Goal: Find specific page/section: Find specific page/section

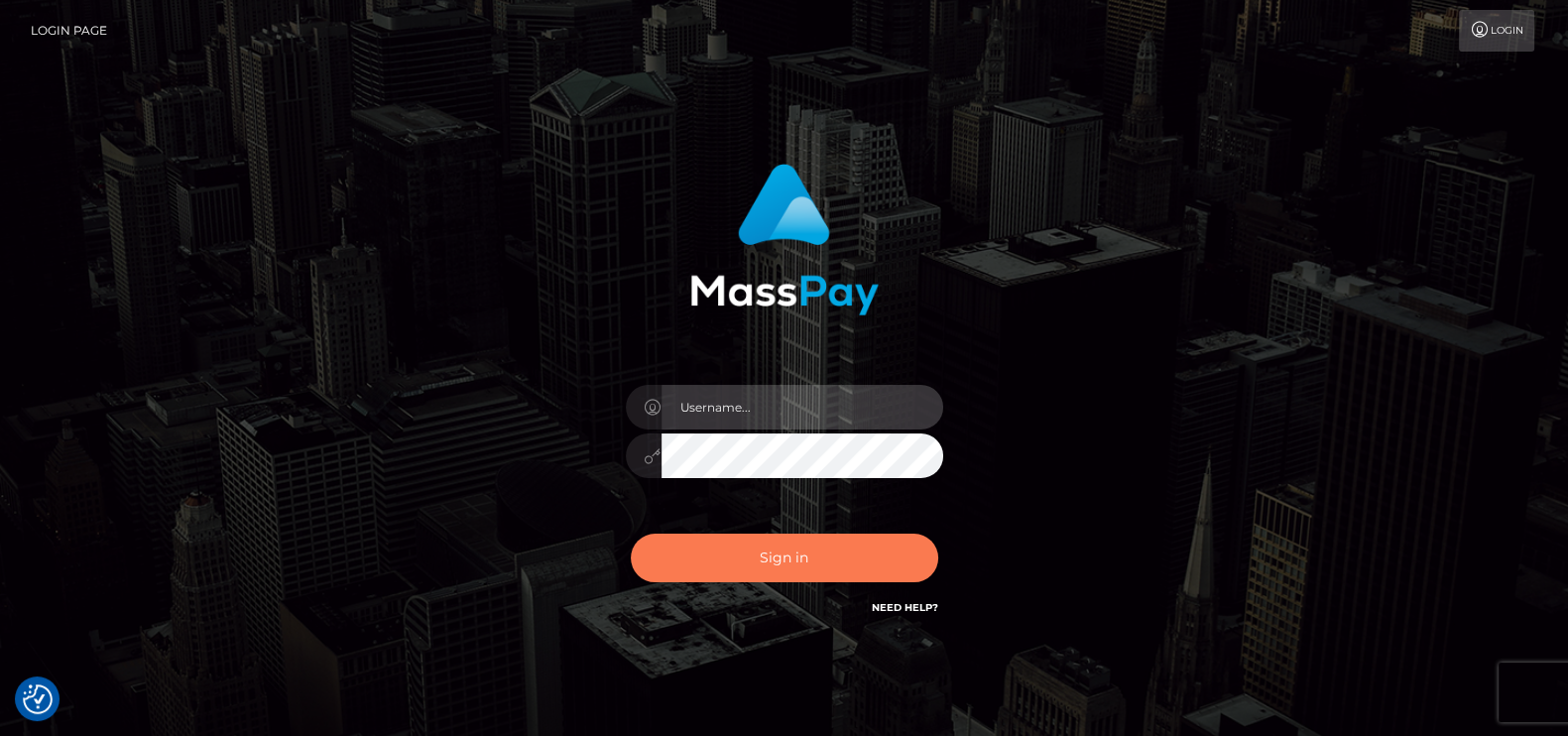
type input "[DOMAIN_NAME]"
click at [710, 567] on button "Sign in" at bounding box center [784, 557] width 308 height 49
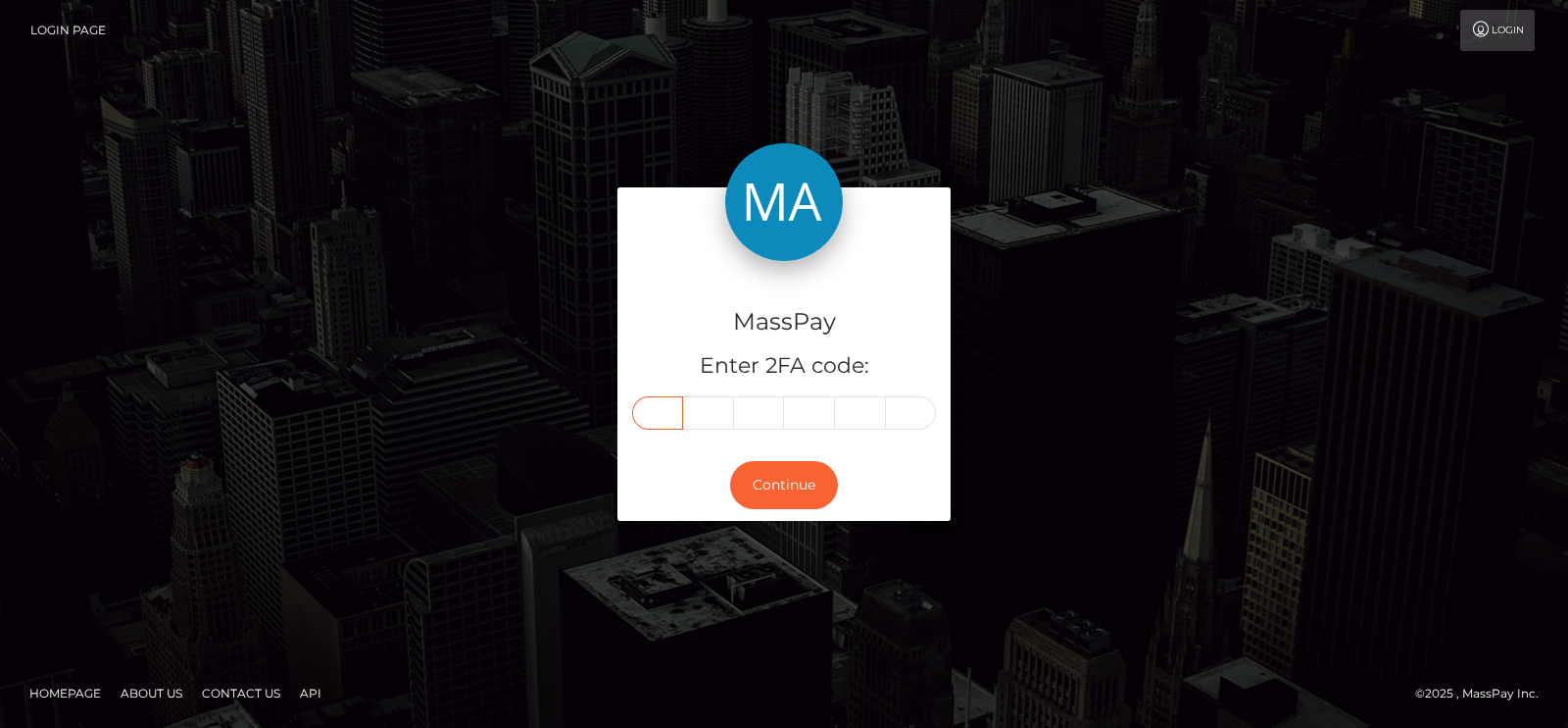
paste input "9"
type input "9"
type input "8"
type input "3"
type input "2"
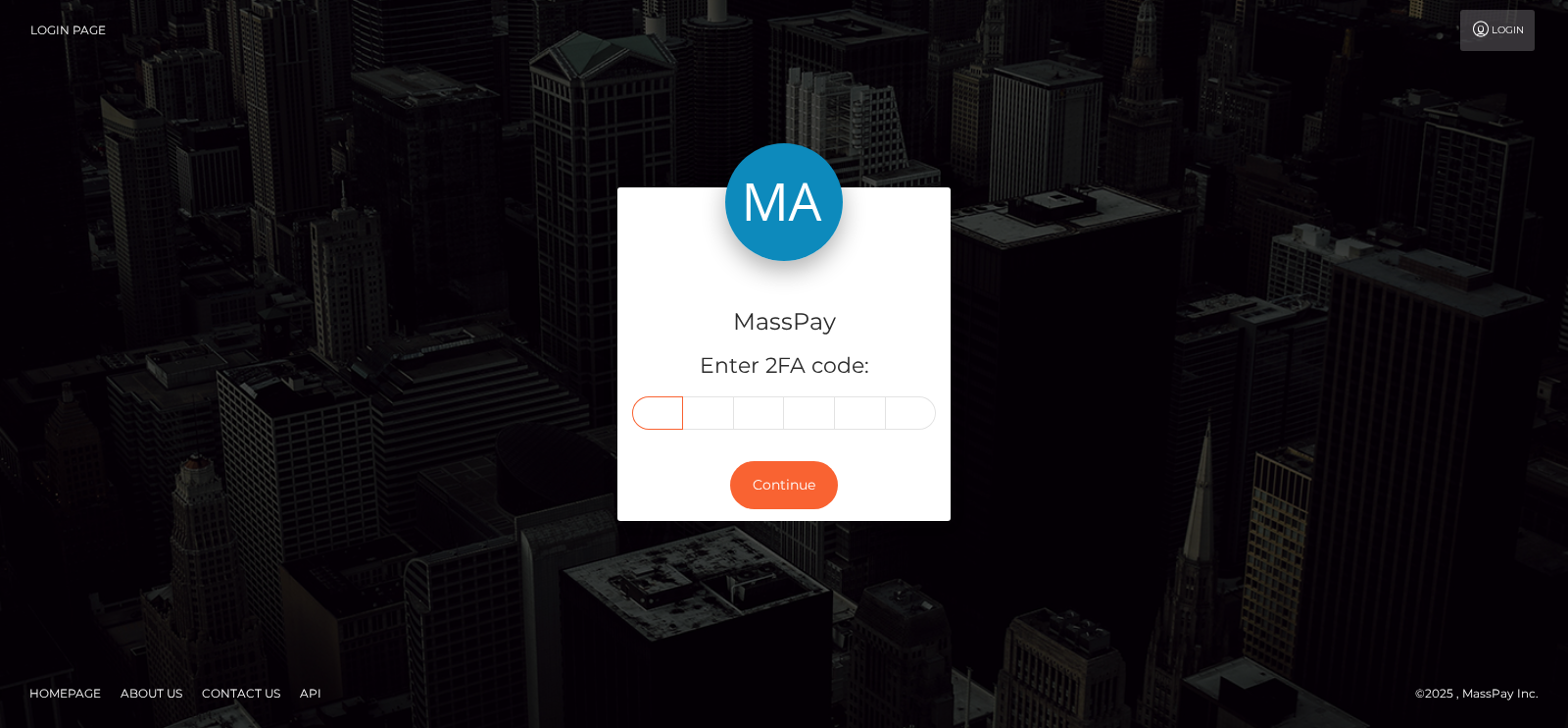
type input "3"
type input "8"
click at [690, 441] on div "MassPay Enter 2FA code: 9 8 3 2 3 8 983238" at bounding box center [784, 355] width 334 height 189
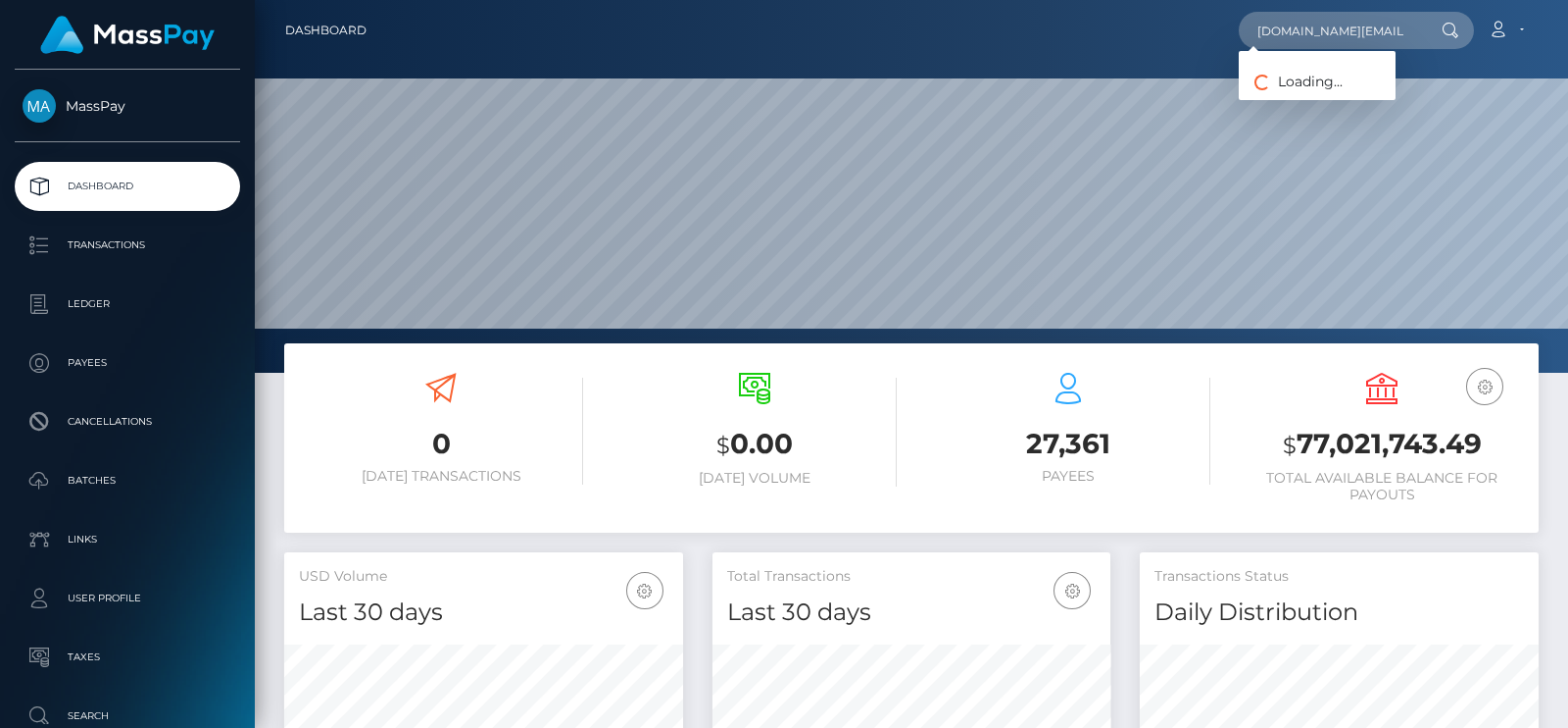
scroll to position [0, 37]
click at [1294, 32] on input "983238jasimina.jm@gmail.com" at bounding box center [1331, 31] width 185 height 38
type input "[DOMAIN_NAME][EMAIL_ADDRESS][DOMAIN_NAME]"
click at [1350, 110] on link "JASMIN AMOUIE TABRIZI" at bounding box center [1317, 101] width 157 height 37
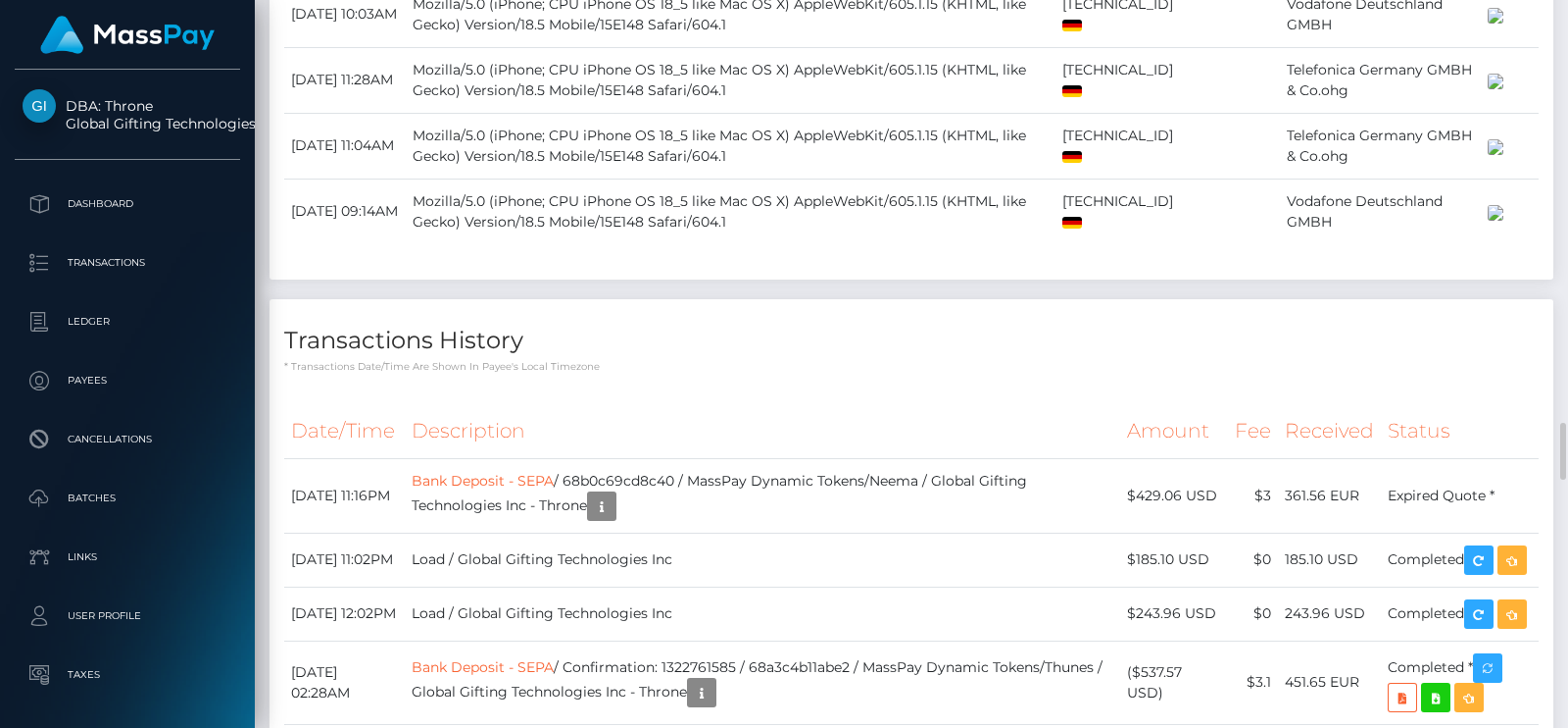
scroll to position [4164, 0]
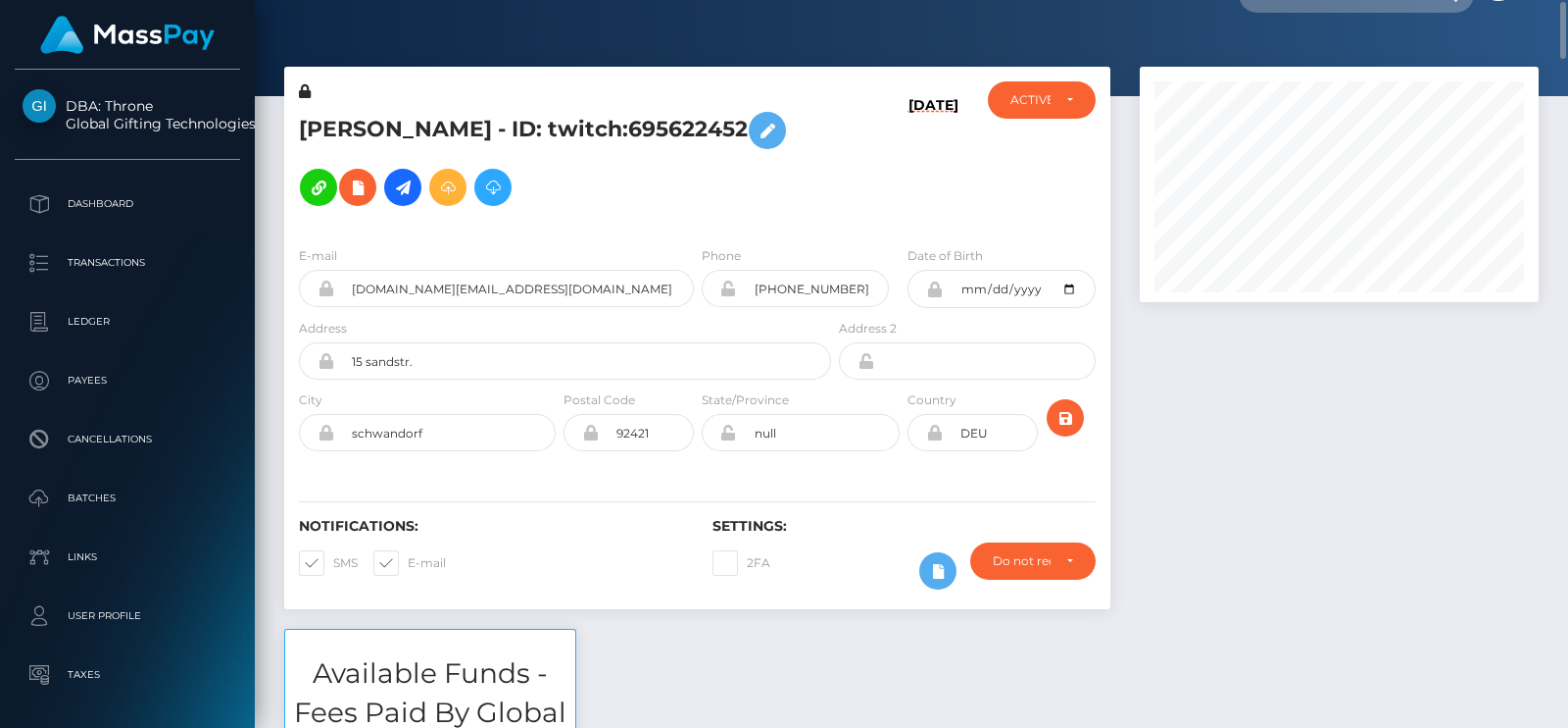
scroll to position [0, 0]
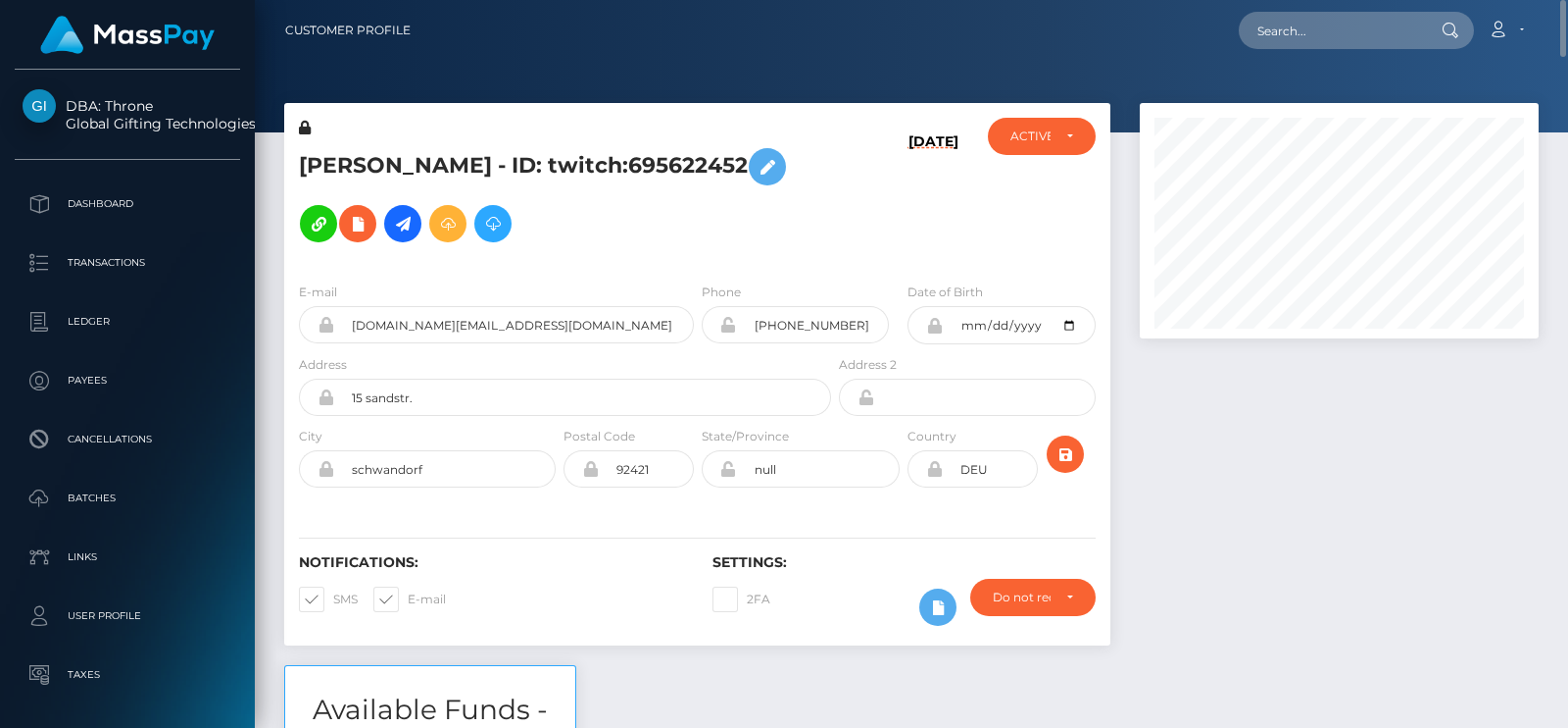
click at [339, 141] on h5 "JASMIN AMOUIE TABRIZI - ID: twitch:695622452" at bounding box center [560, 195] width 521 height 114
copy h5 "JASMIN"
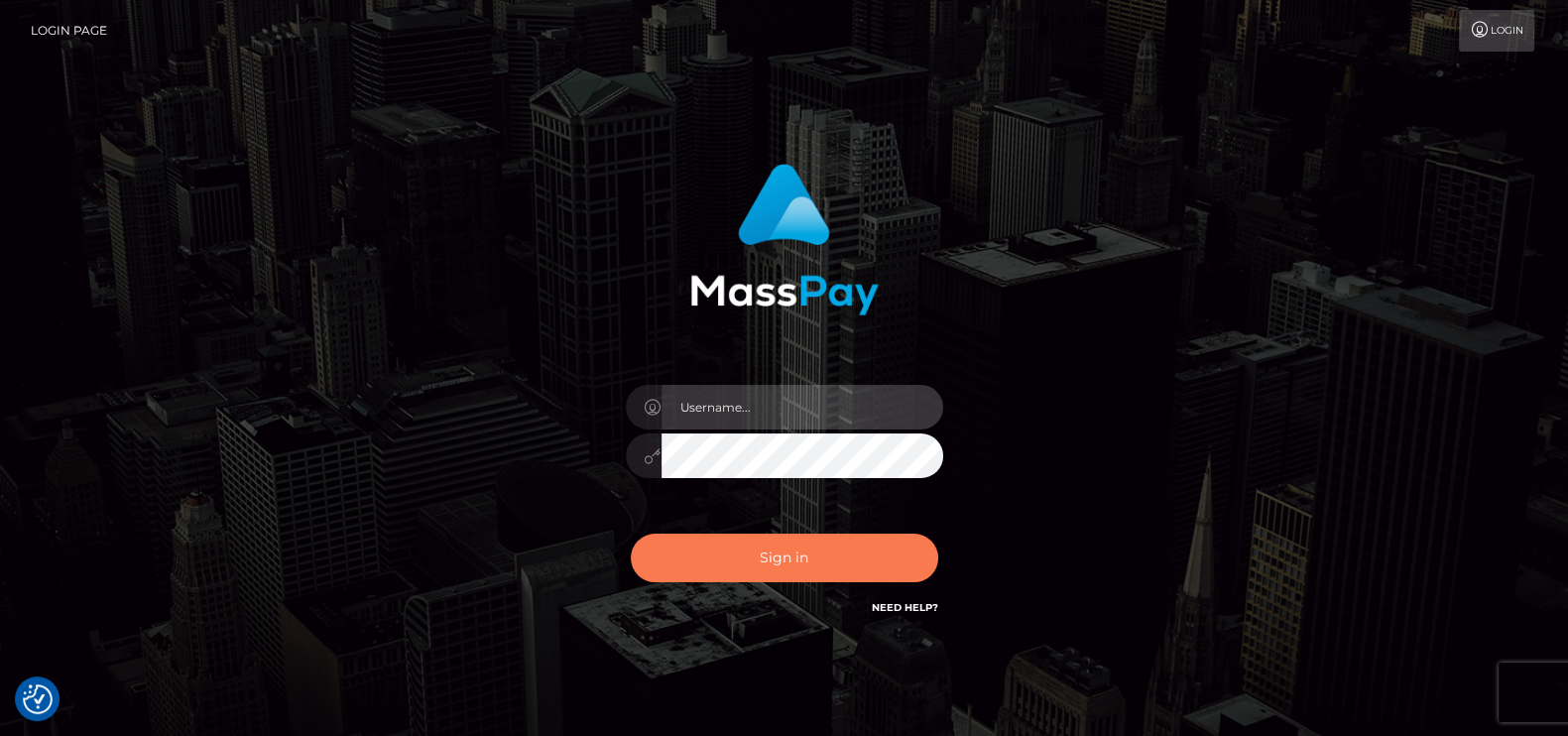
type input "[DOMAIN_NAME]"
click at [793, 570] on button "Sign in" at bounding box center [784, 557] width 308 height 49
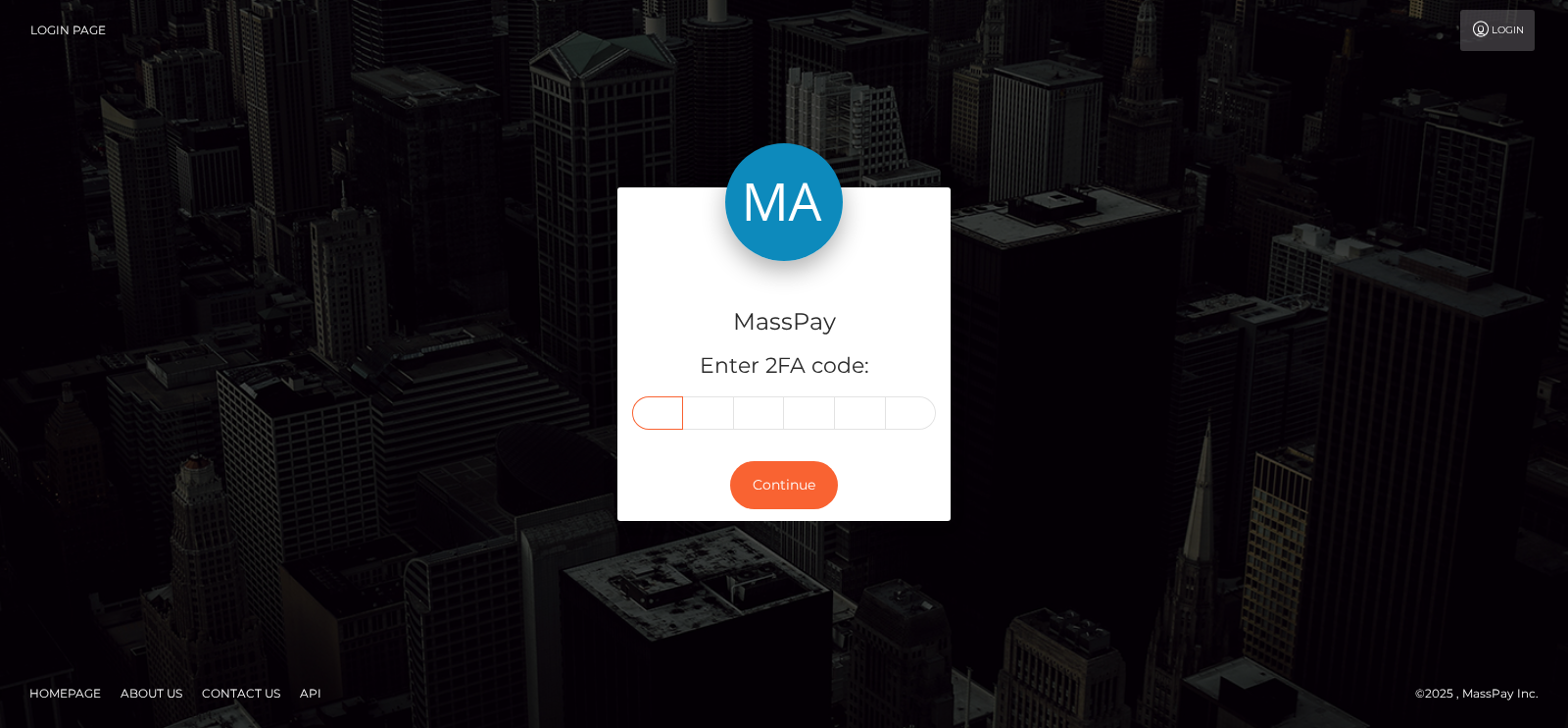
click at [662, 423] on input "text" at bounding box center [658, 413] width 51 height 34
paste input "6"
type input "6"
type input "8"
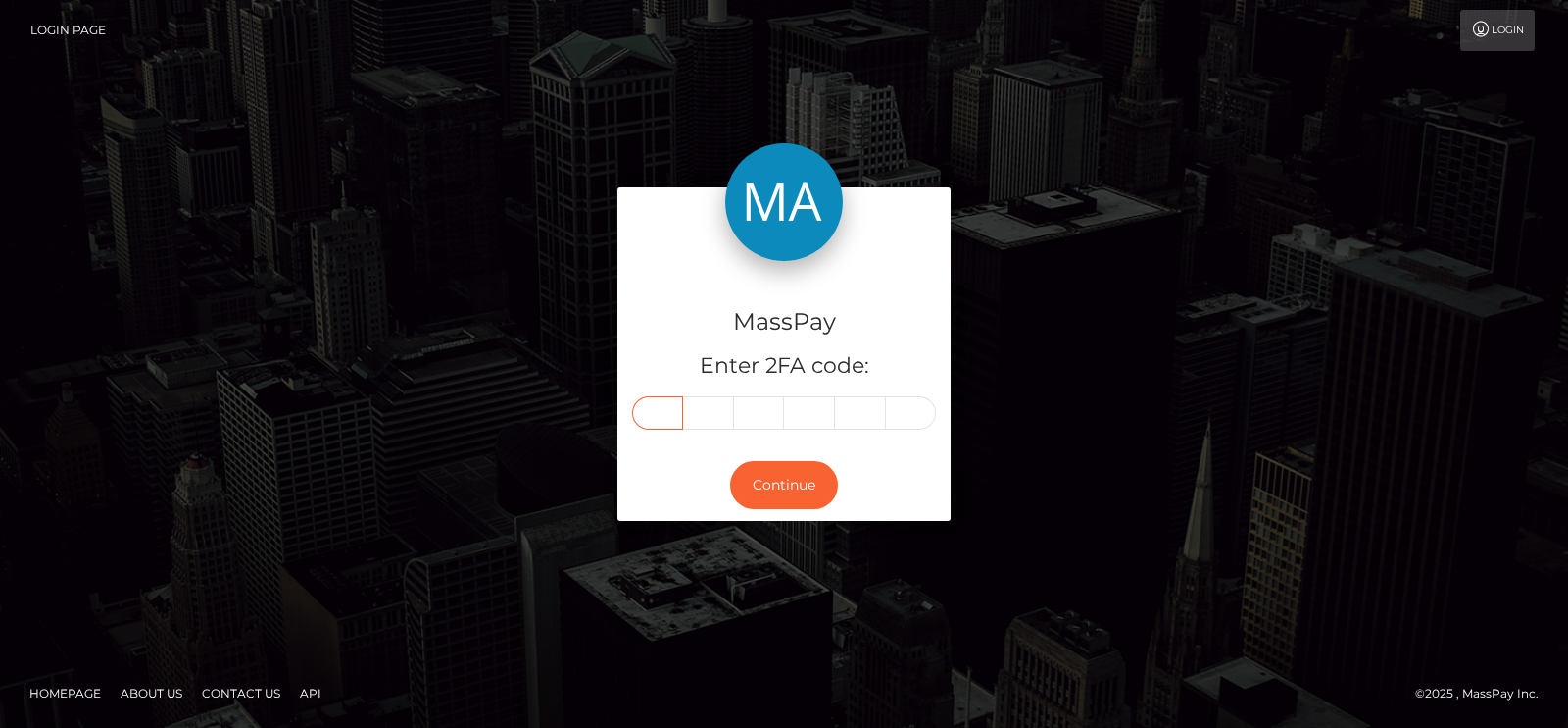
type input "3"
type input "6"
type input "8"
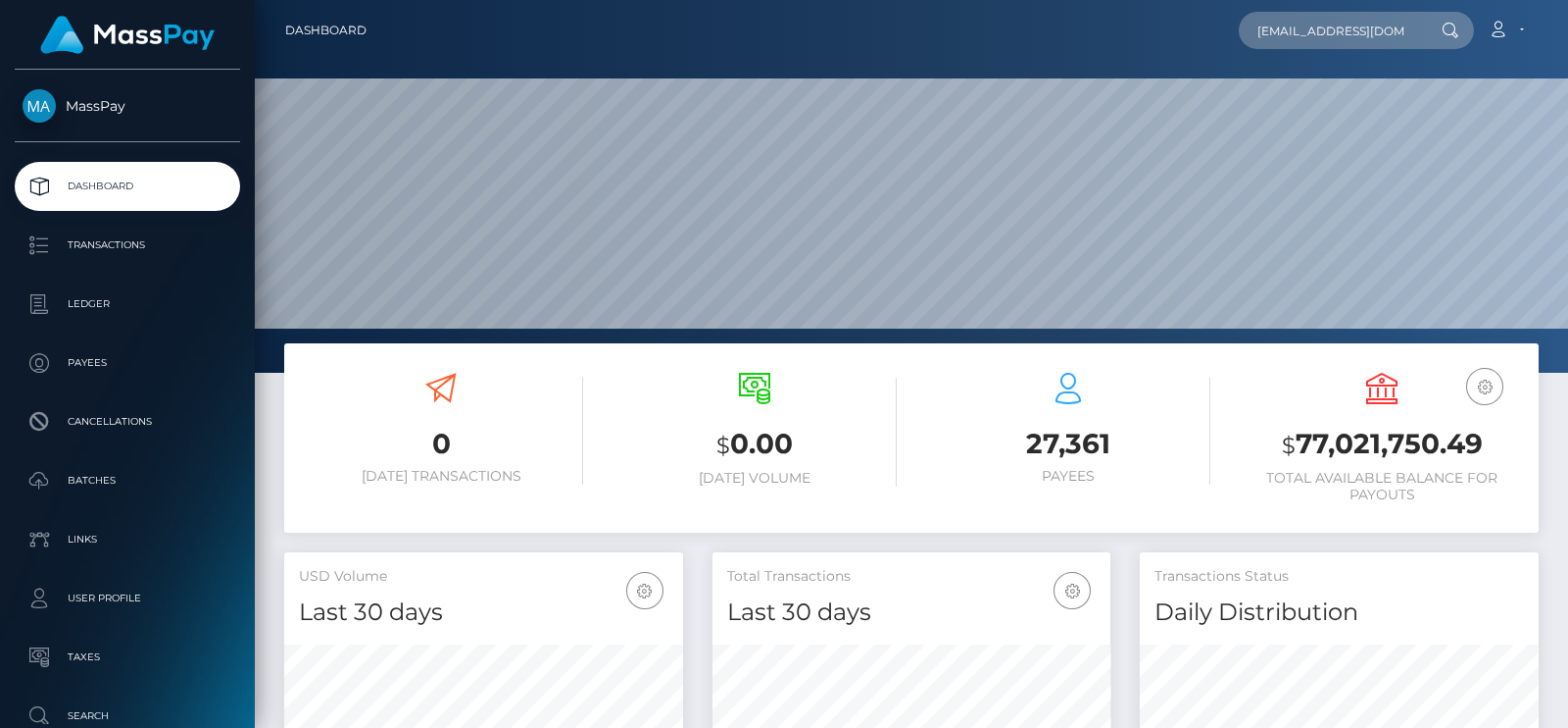
scroll to position [347, 398]
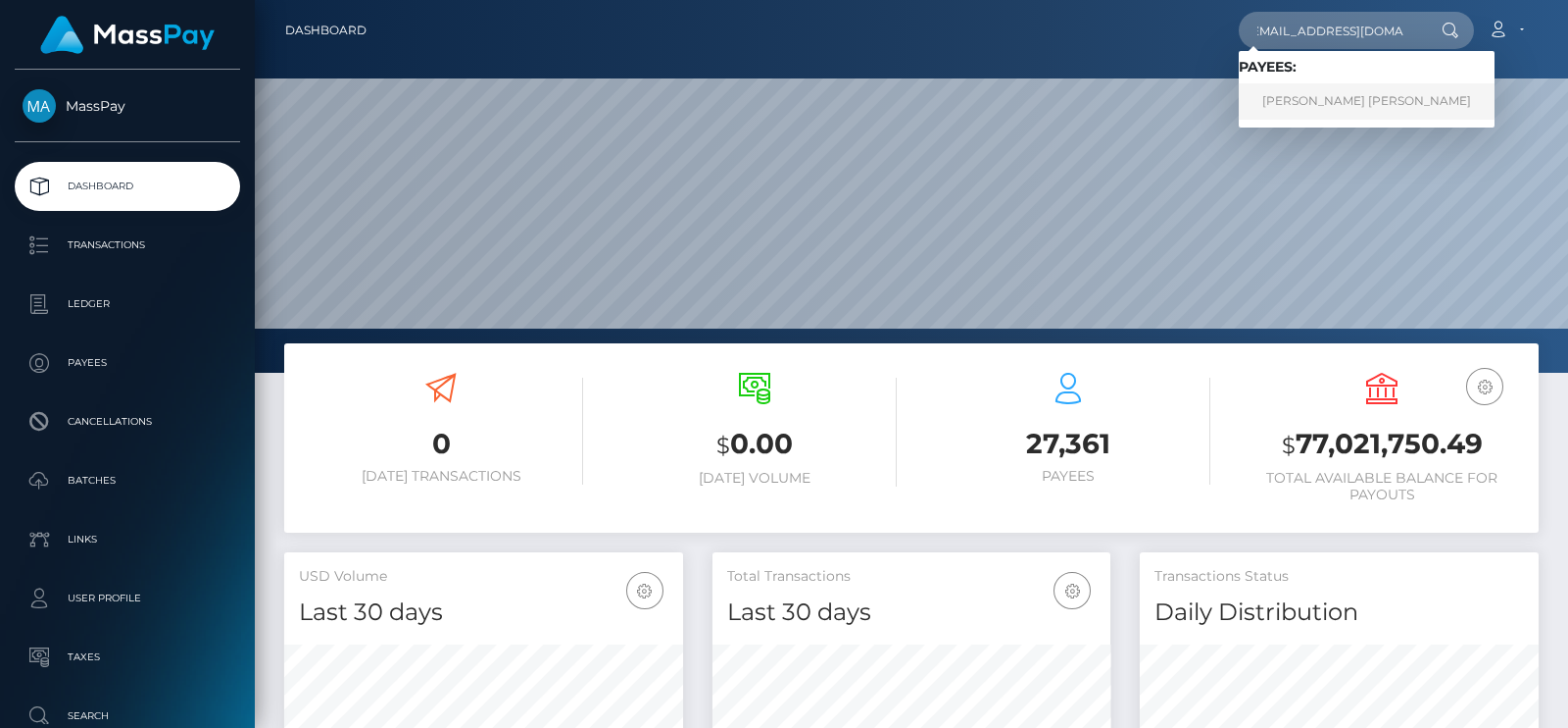
type input "albabackup30@gmail.com"
click at [1333, 102] on link "LILA DOLORES SUZANNE GARCIA" at bounding box center [1367, 101] width 256 height 37
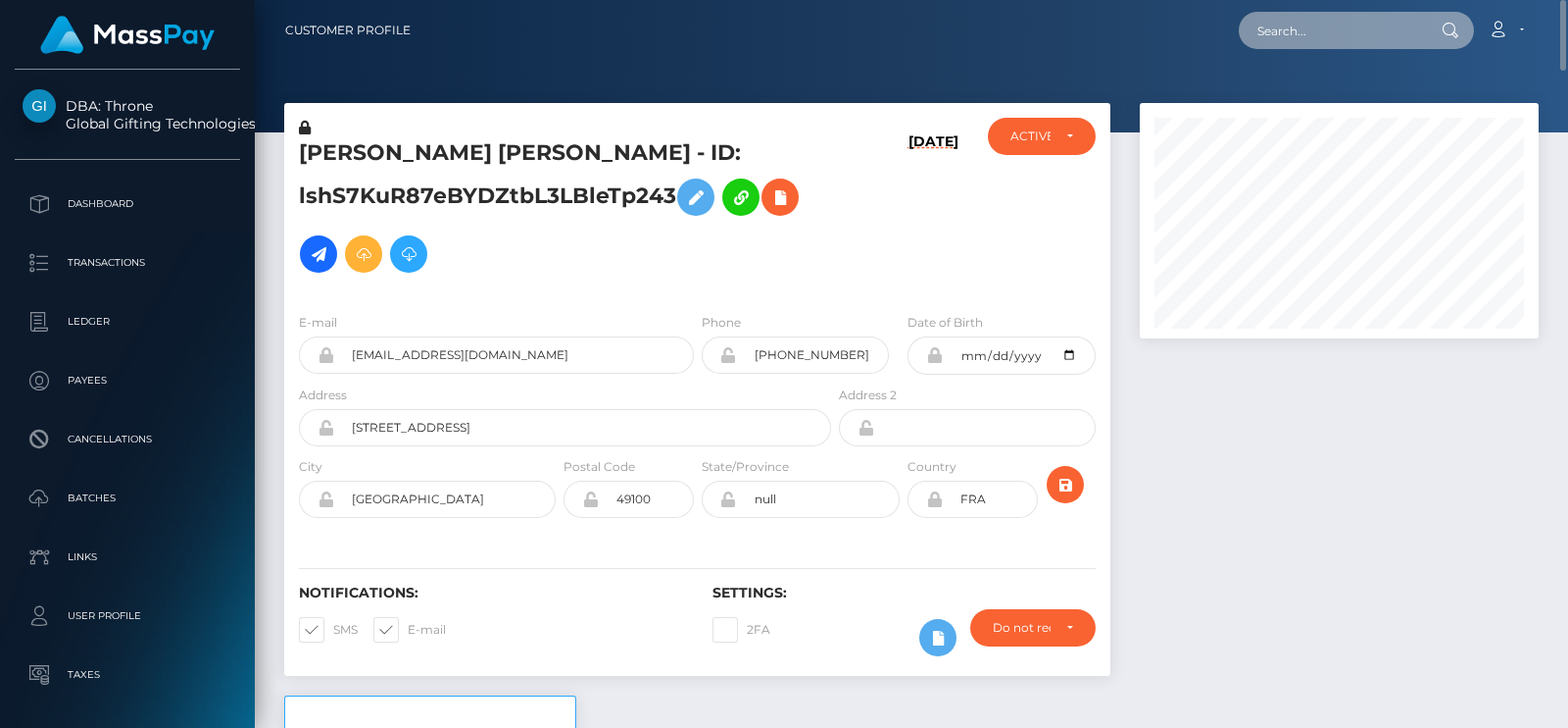
click at [1297, 46] on input "text" at bounding box center [1331, 31] width 185 height 38
paste input "[EMAIL_ADDRESS][DOMAIN_NAME]"
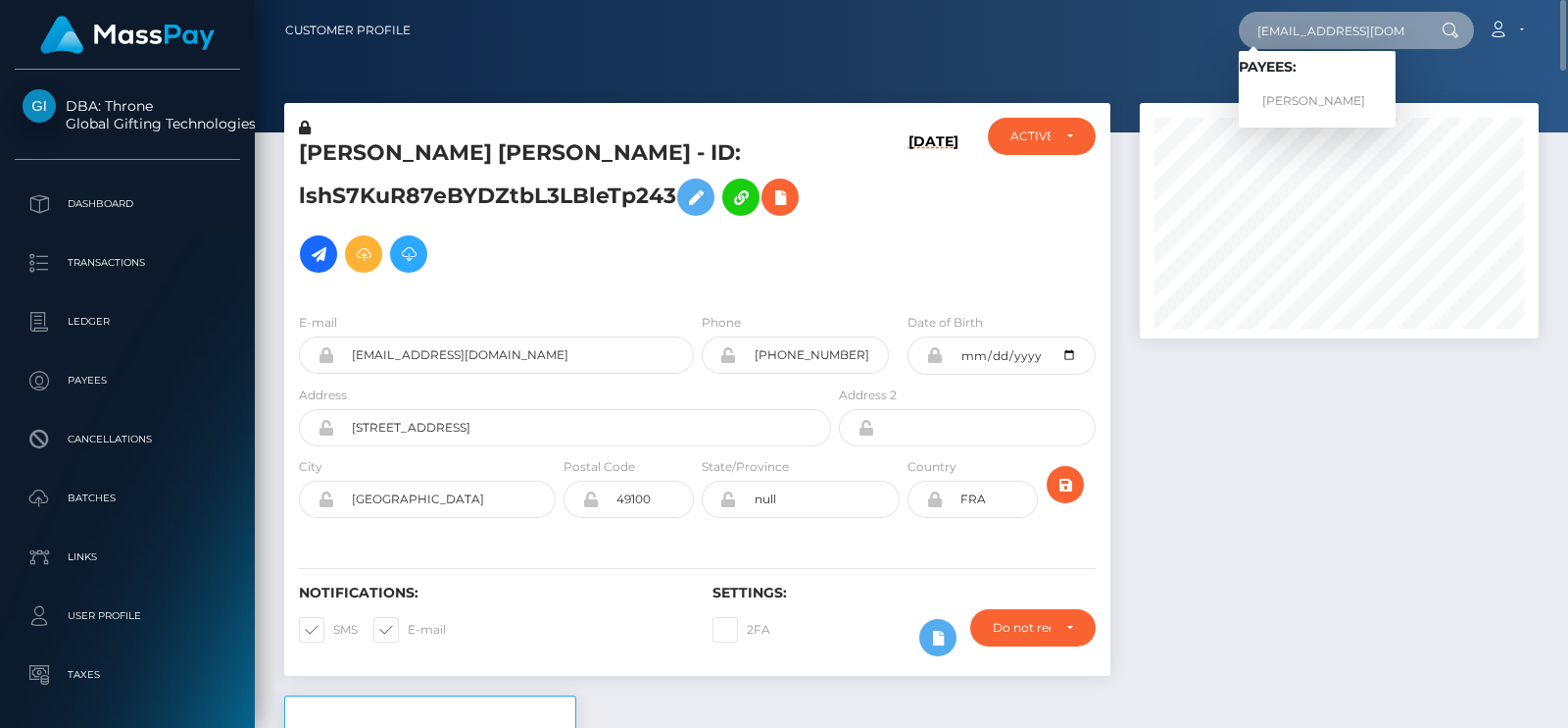
type input "[EMAIL_ADDRESS][DOMAIN_NAME]"
click at [1317, 88] on link "Myia White" at bounding box center [1317, 101] width 157 height 37
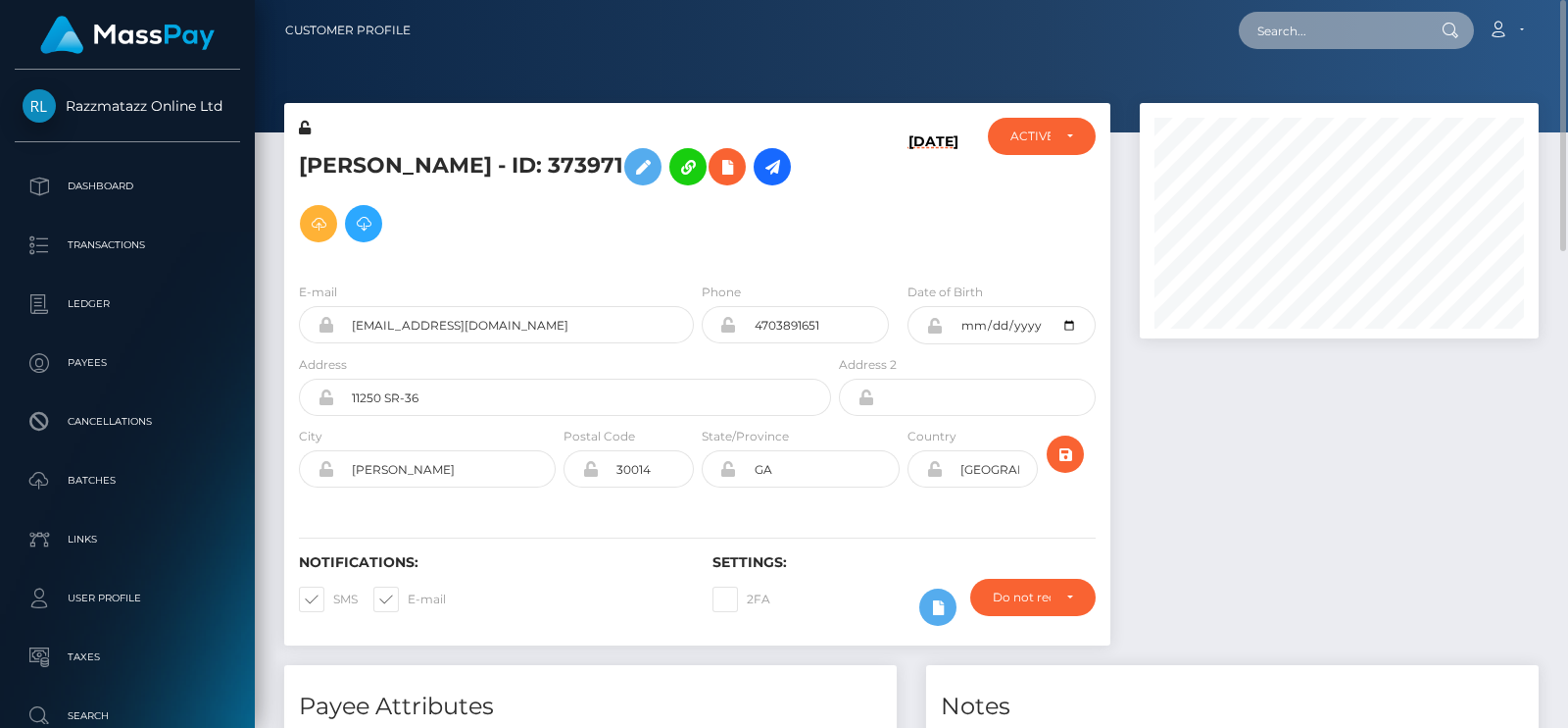
click at [1299, 40] on input "text" at bounding box center [1331, 31] width 185 height 38
paste input "[EMAIL_ADDRESS][DOMAIN_NAME]"
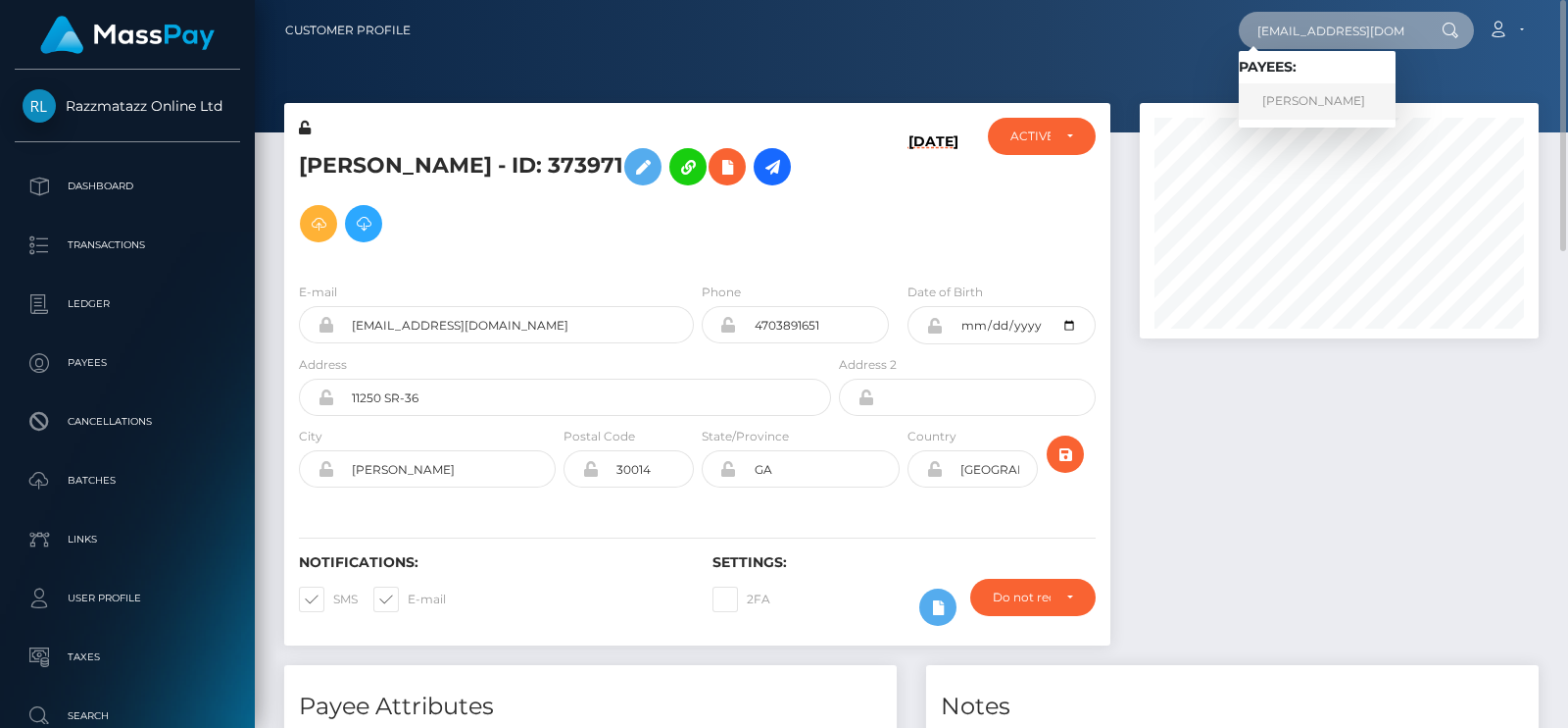
type input "[EMAIL_ADDRESS][DOMAIN_NAME]"
click at [1318, 97] on link "[PERSON_NAME]" at bounding box center [1317, 101] width 157 height 37
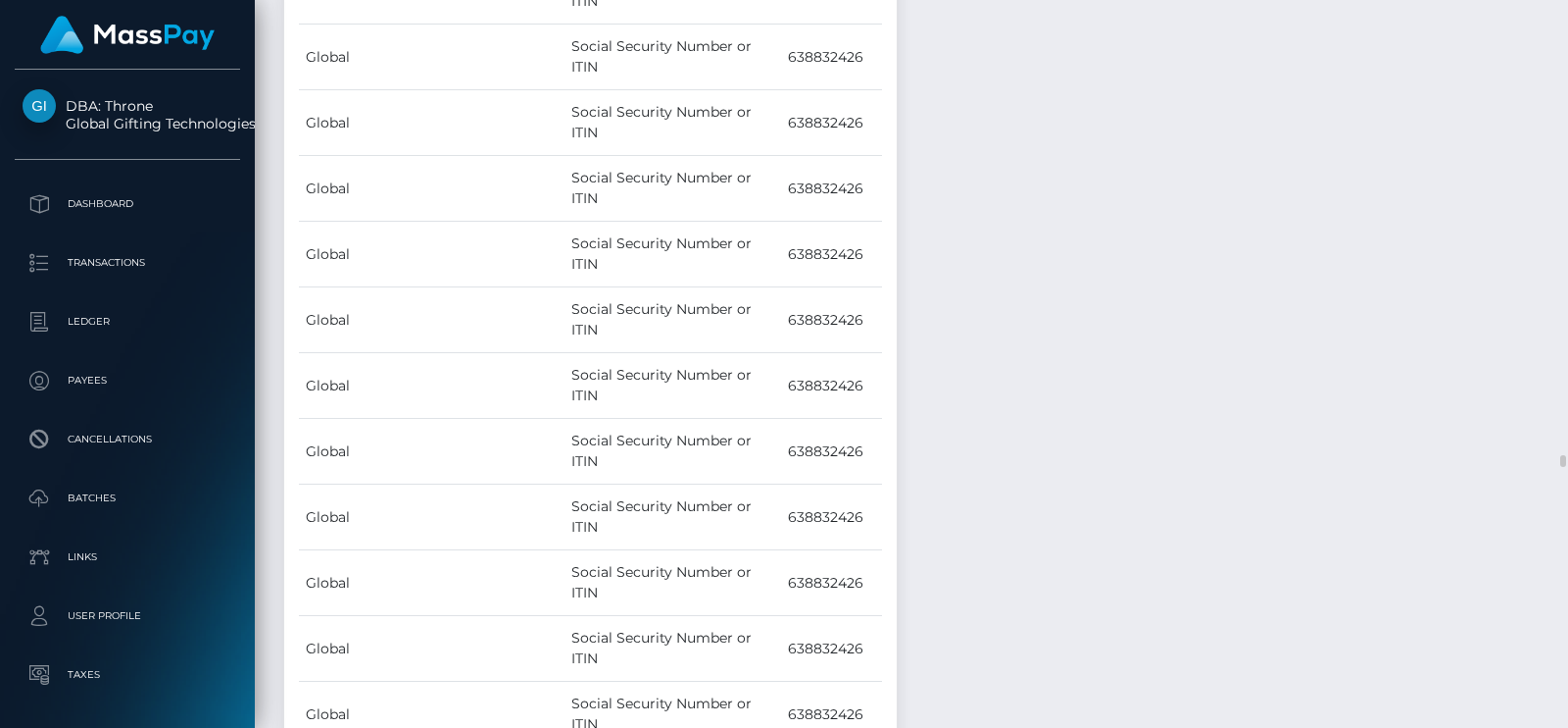
scroll to position [27070, 0]
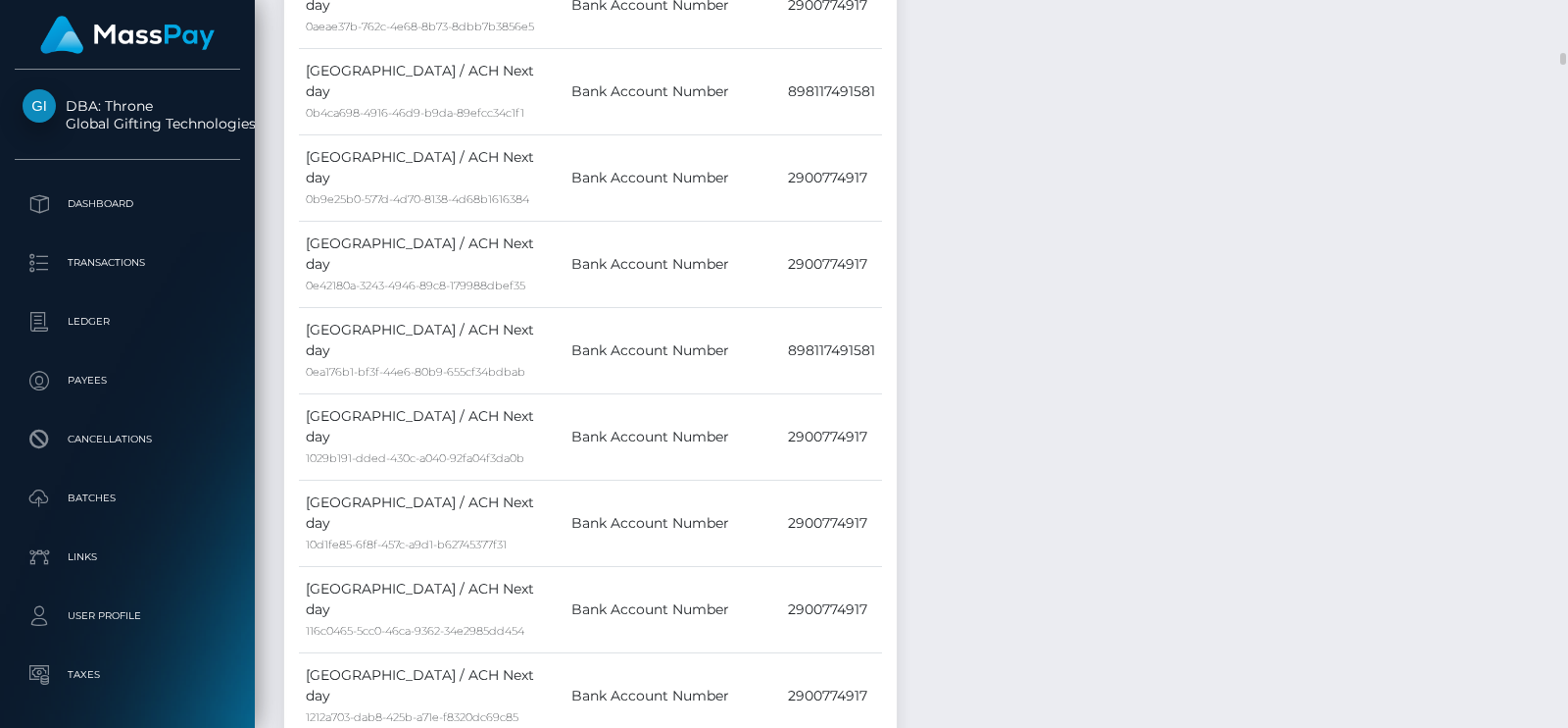
scroll to position [10001, 0]
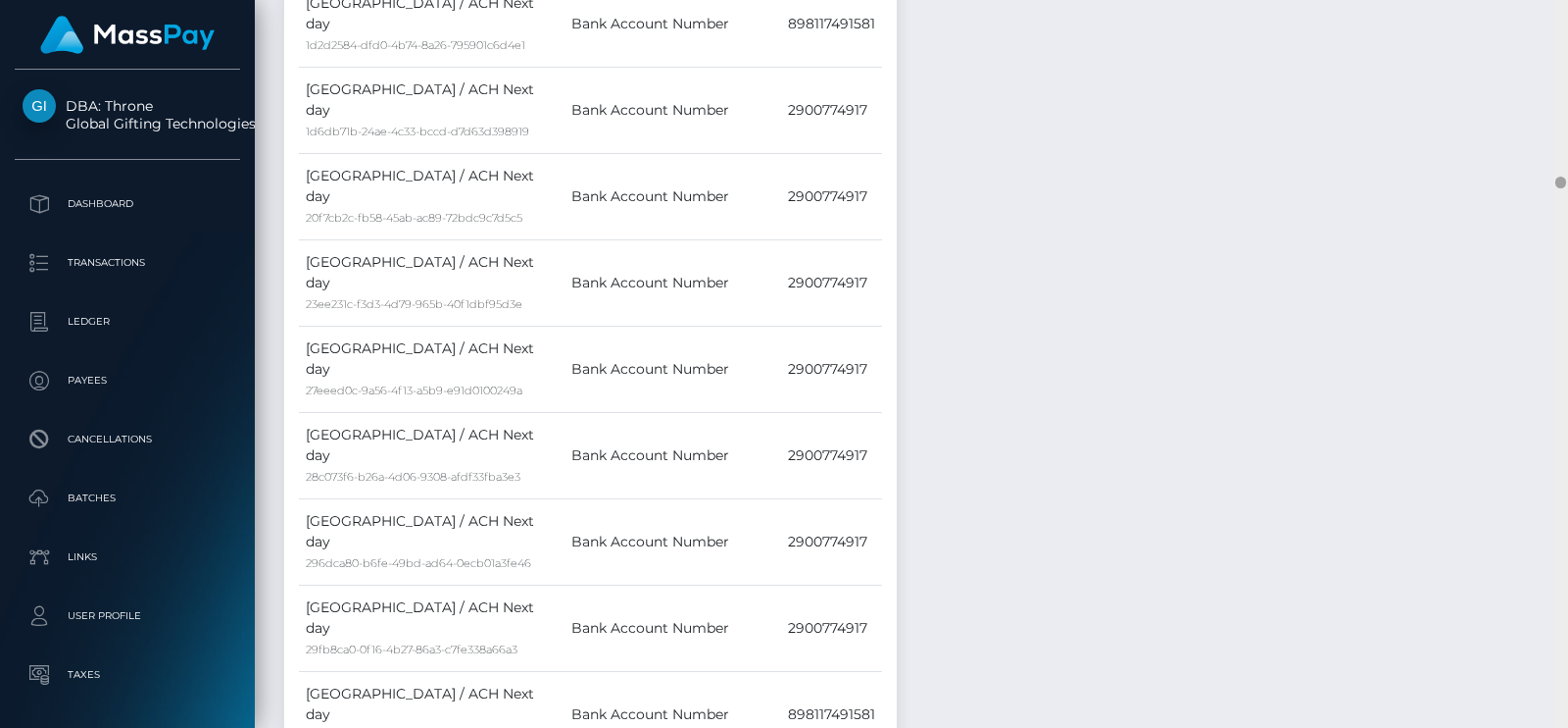
drag, startPoint x: 1567, startPoint y: 169, endPoint x: 1567, endPoint y: 392, distance: 223.0
click at [1567, 392] on div at bounding box center [1561, 364] width 15 height 728
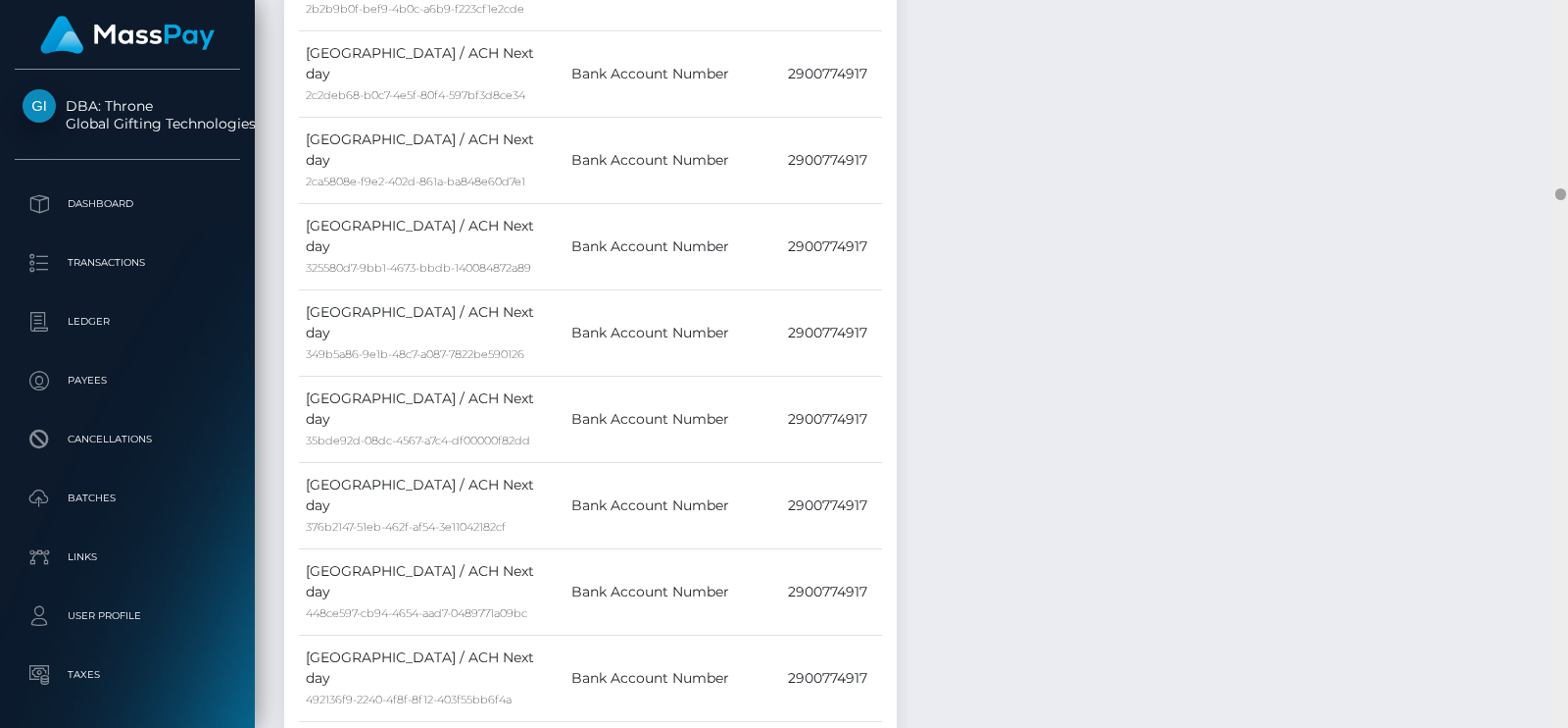
click at [1567, 392] on div at bounding box center [1561, 364] width 15 height 728
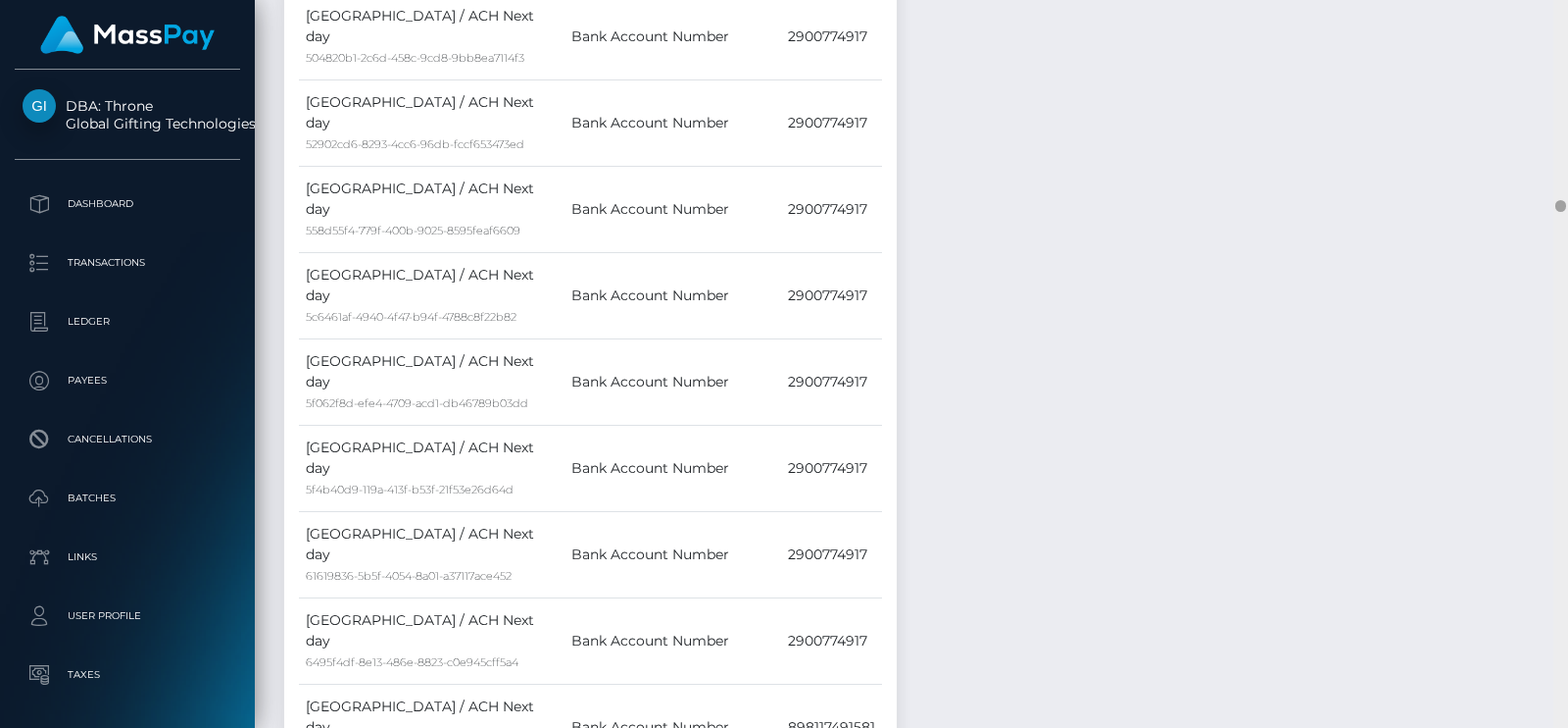
click at [1567, 392] on div at bounding box center [1561, 364] width 15 height 728
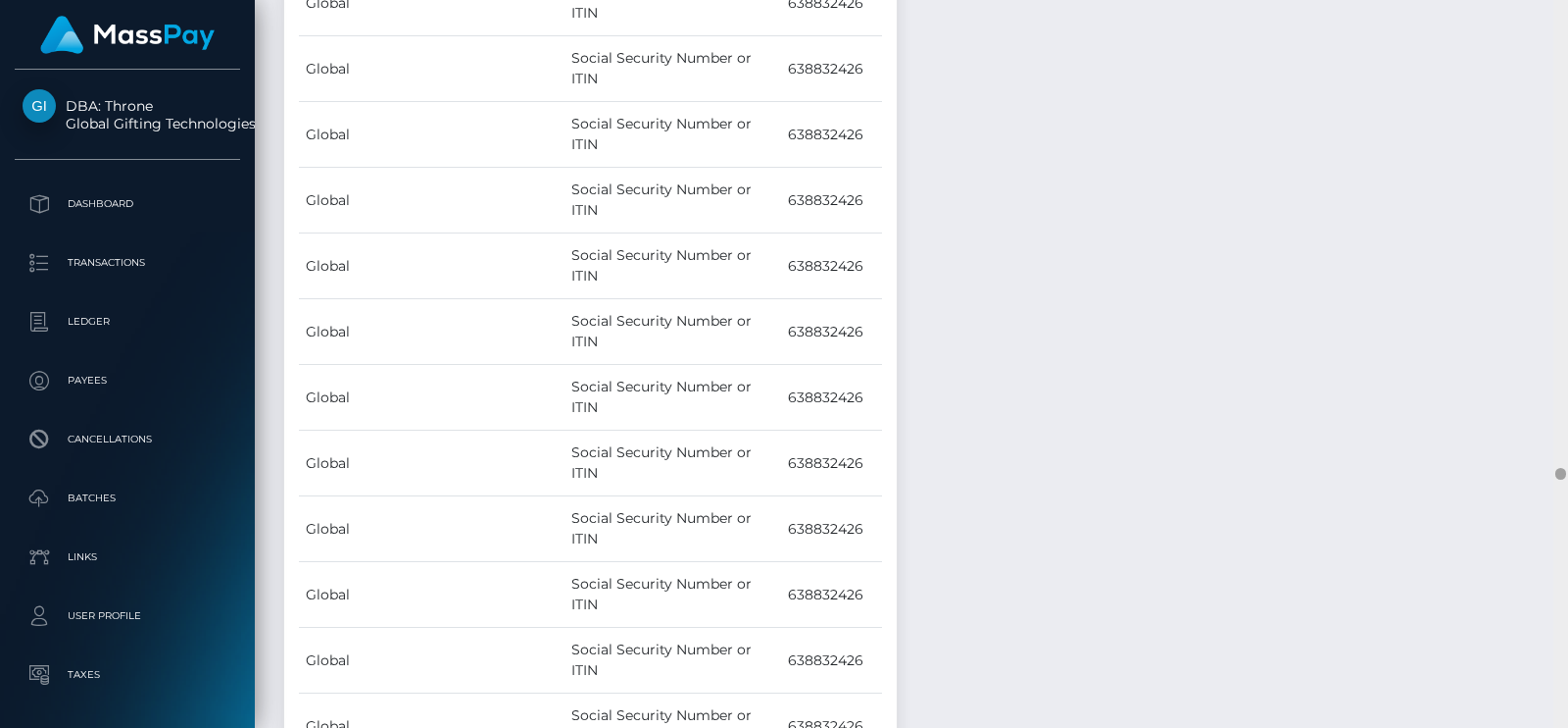
drag, startPoint x: 1562, startPoint y: 201, endPoint x: 1561, endPoint y: 468, distance: 267.0
click at [1561, 468] on div at bounding box center [1561, 474] width 11 height 12
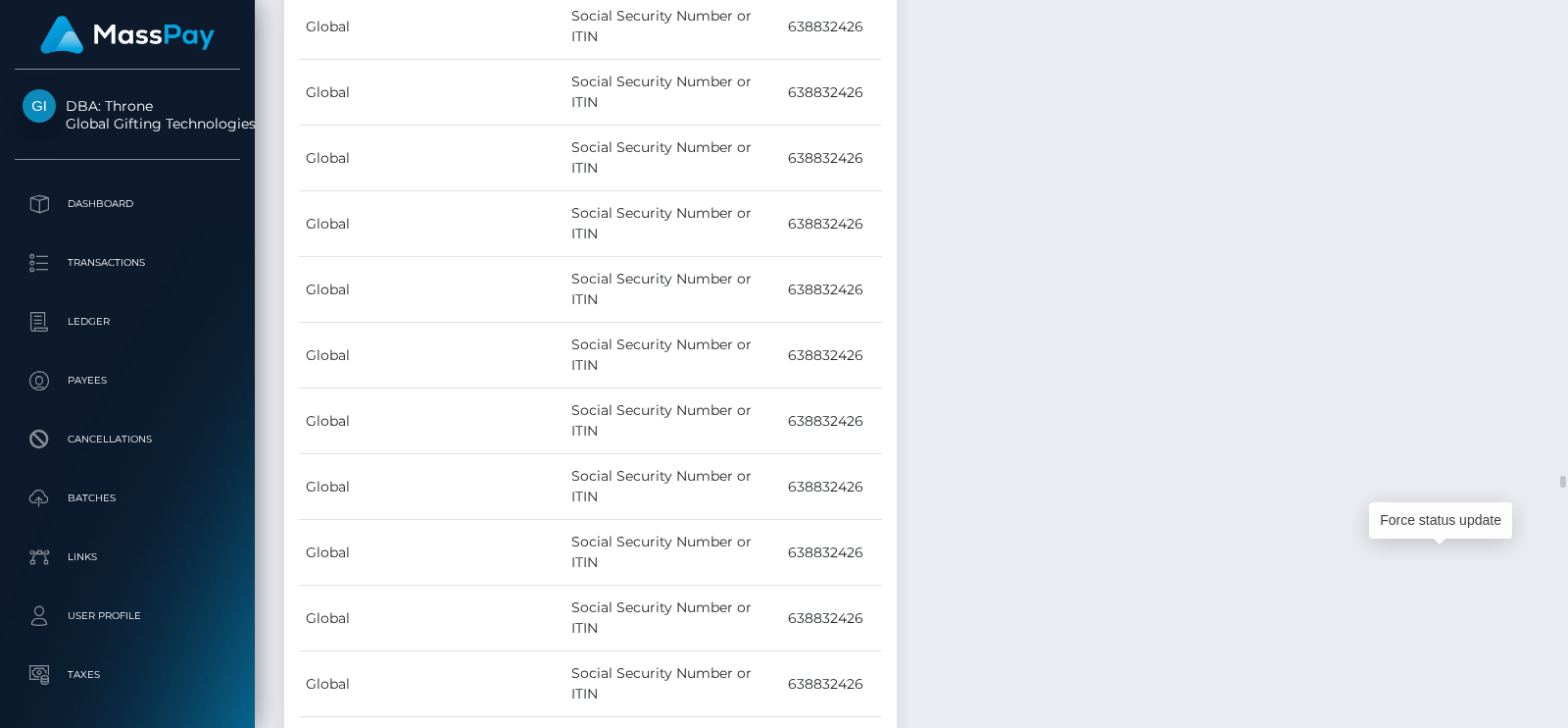
scroll to position [234, 398]
drag, startPoint x: 1457, startPoint y: 554, endPoint x: 1083, endPoint y: 479, distance: 381.4
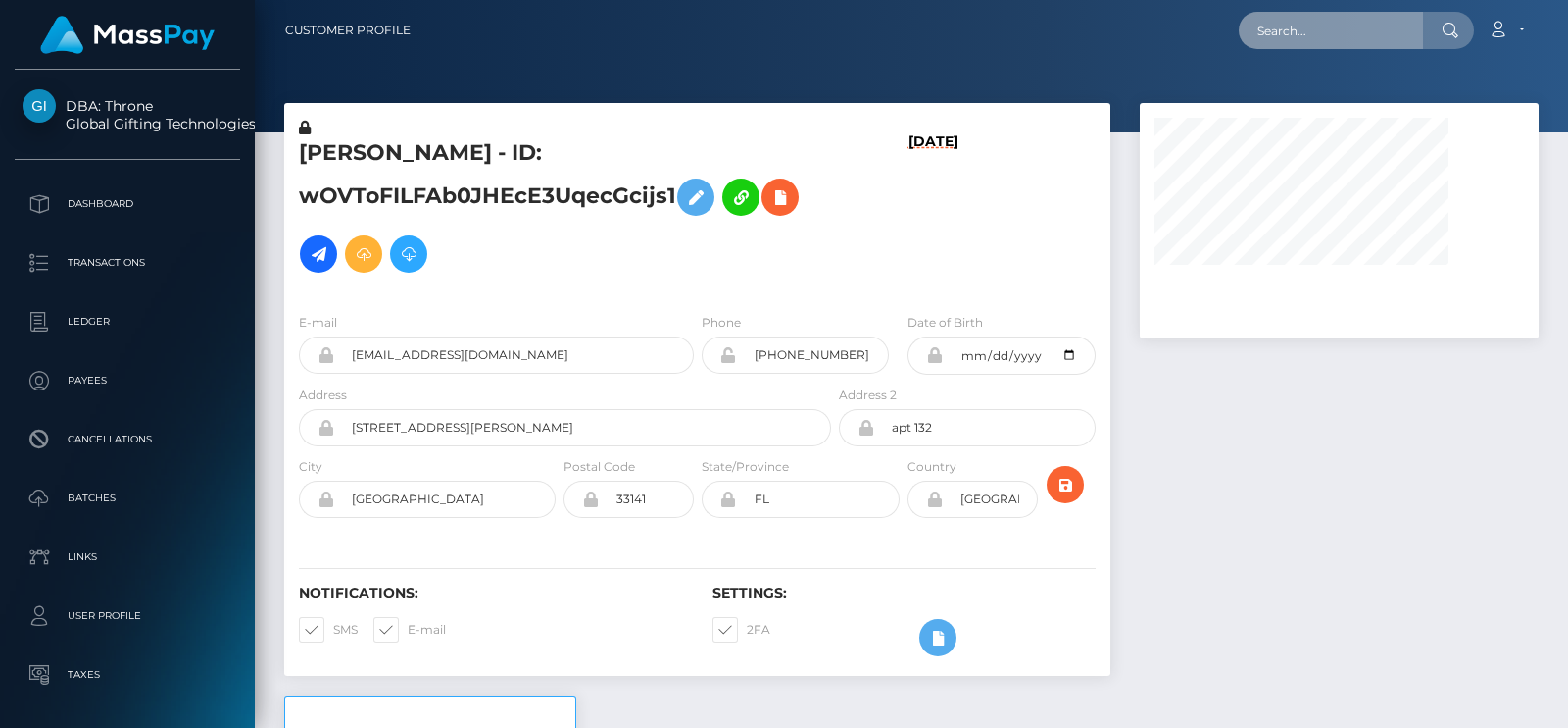
click at [1252, 40] on input "text" at bounding box center [1331, 31] width 185 height 38
paste input "b0c583a7ae064c188503f2e93c6148ab"
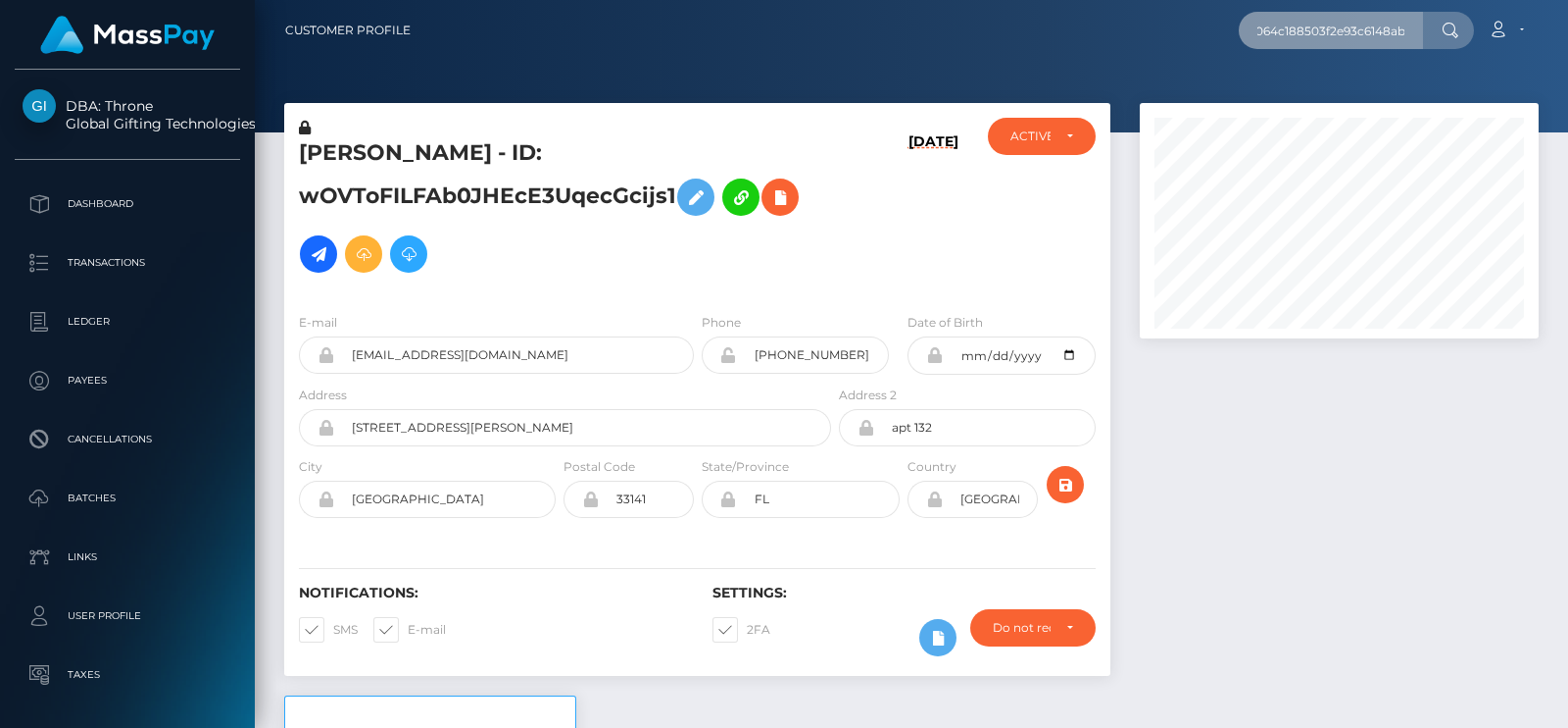
scroll to position [0, 71]
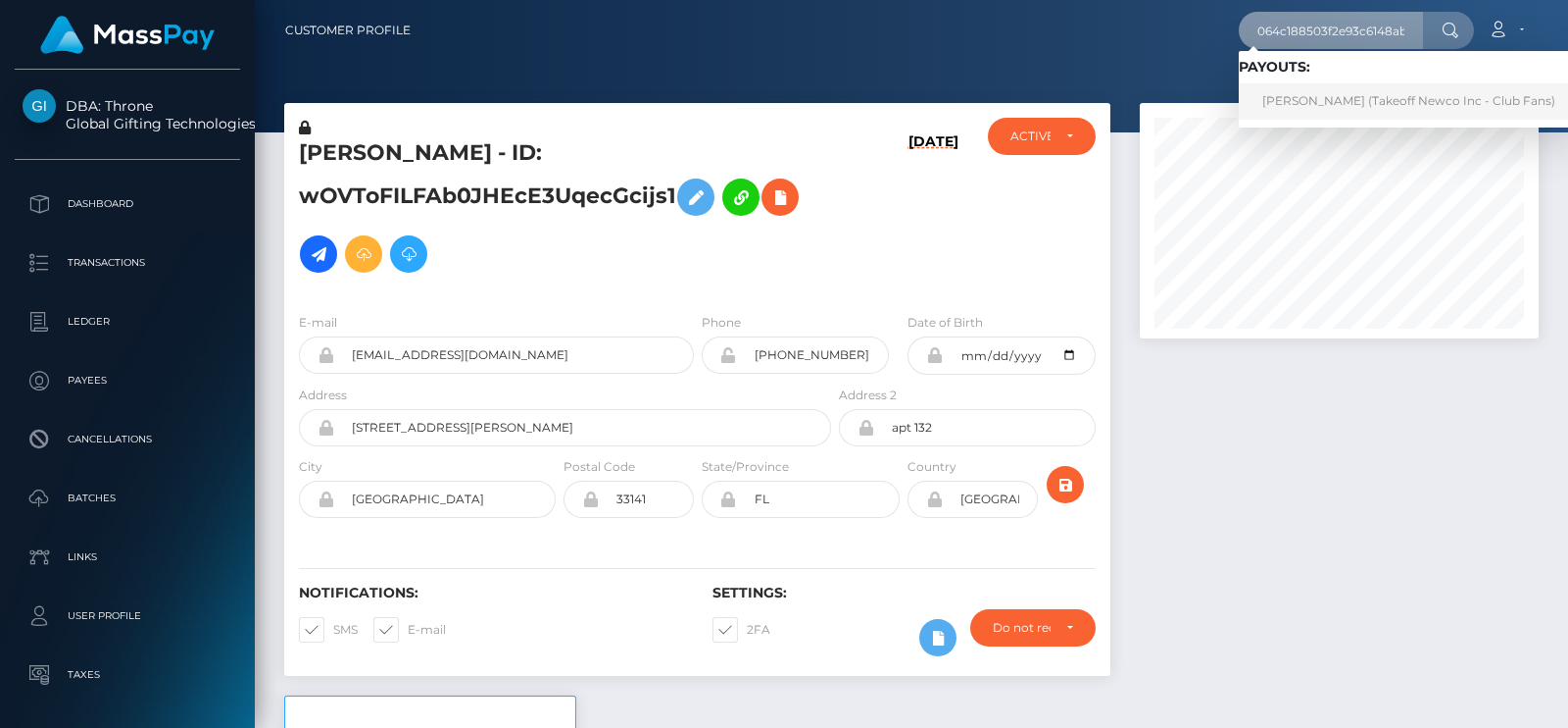
type input "b0c583a7ae064c188503f2e93c6148ab"
click at [1294, 88] on link "ARIUNNA DANIELLE FICKLIN (Takeoff Newco Inc - Club Fans)" at bounding box center [1409, 101] width 341 height 37
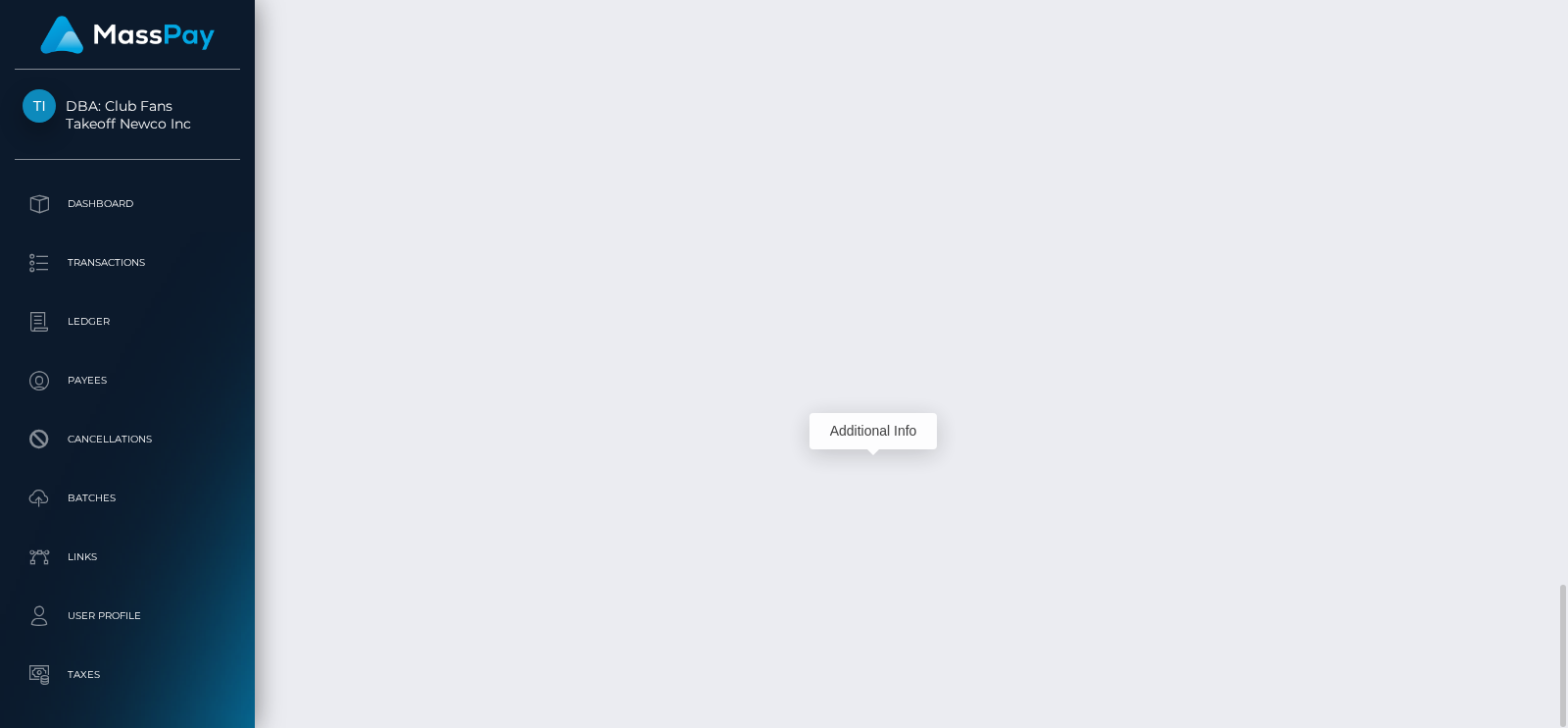
scroll to position [234, 398]
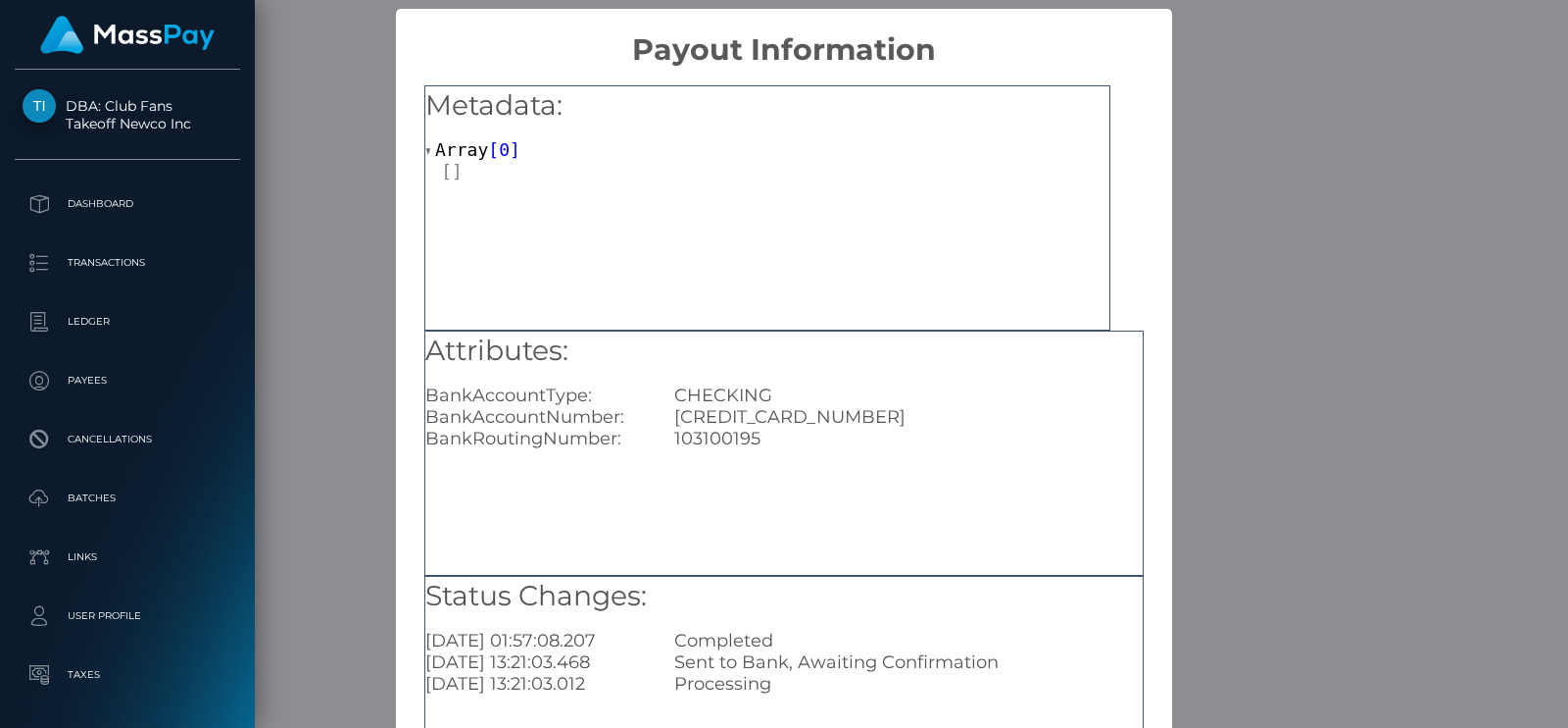
click at [711, 426] on div "[CREDIT_CARD_NUMBER]" at bounding box center [908, 417] width 498 height 22
click at [745, 414] on div "[CREDIT_CARD_NUMBER]" at bounding box center [908, 417] width 498 height 22
copy div "[CREDIT_CARD_NUMBER]"
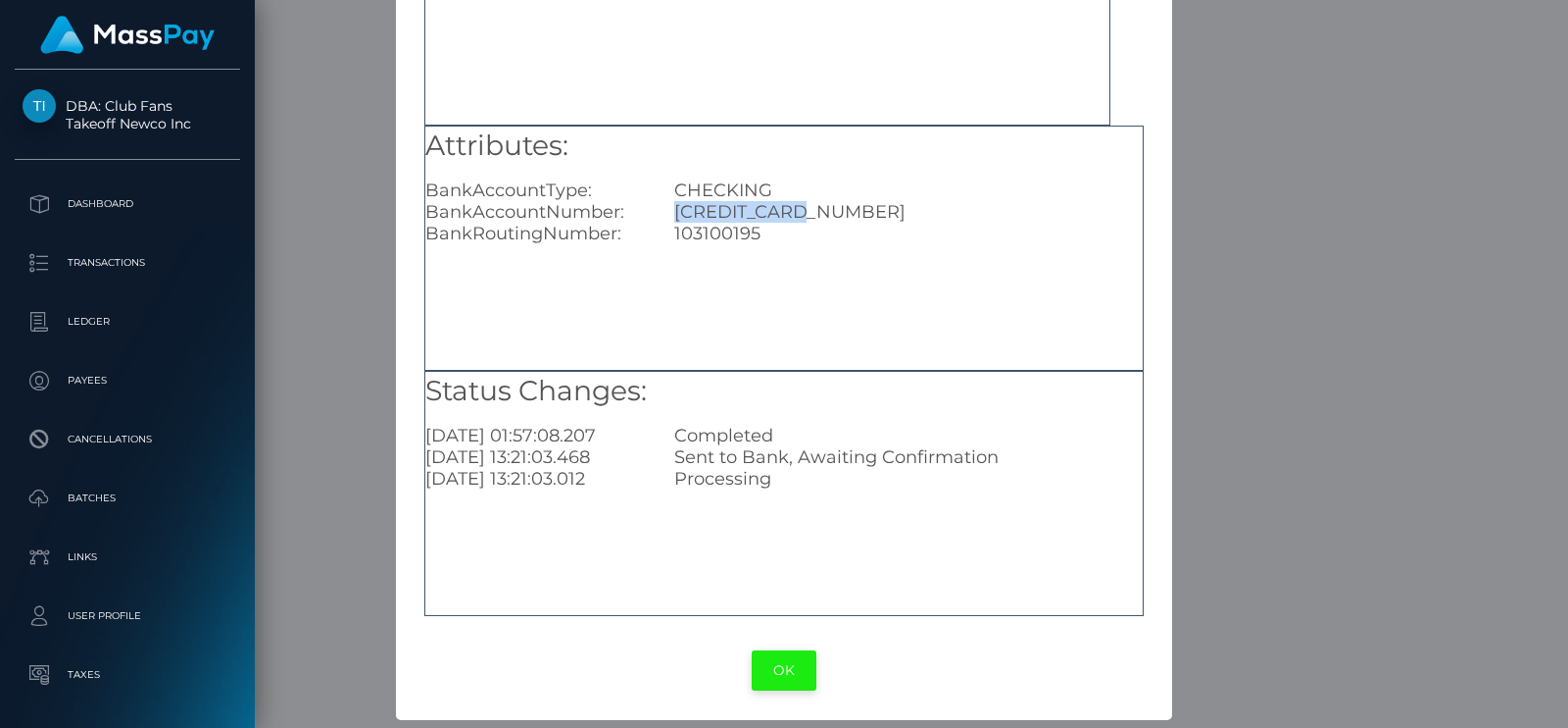
click at [790, 669] on button "OK" at bounding box center [784, 670] width 65 height 40
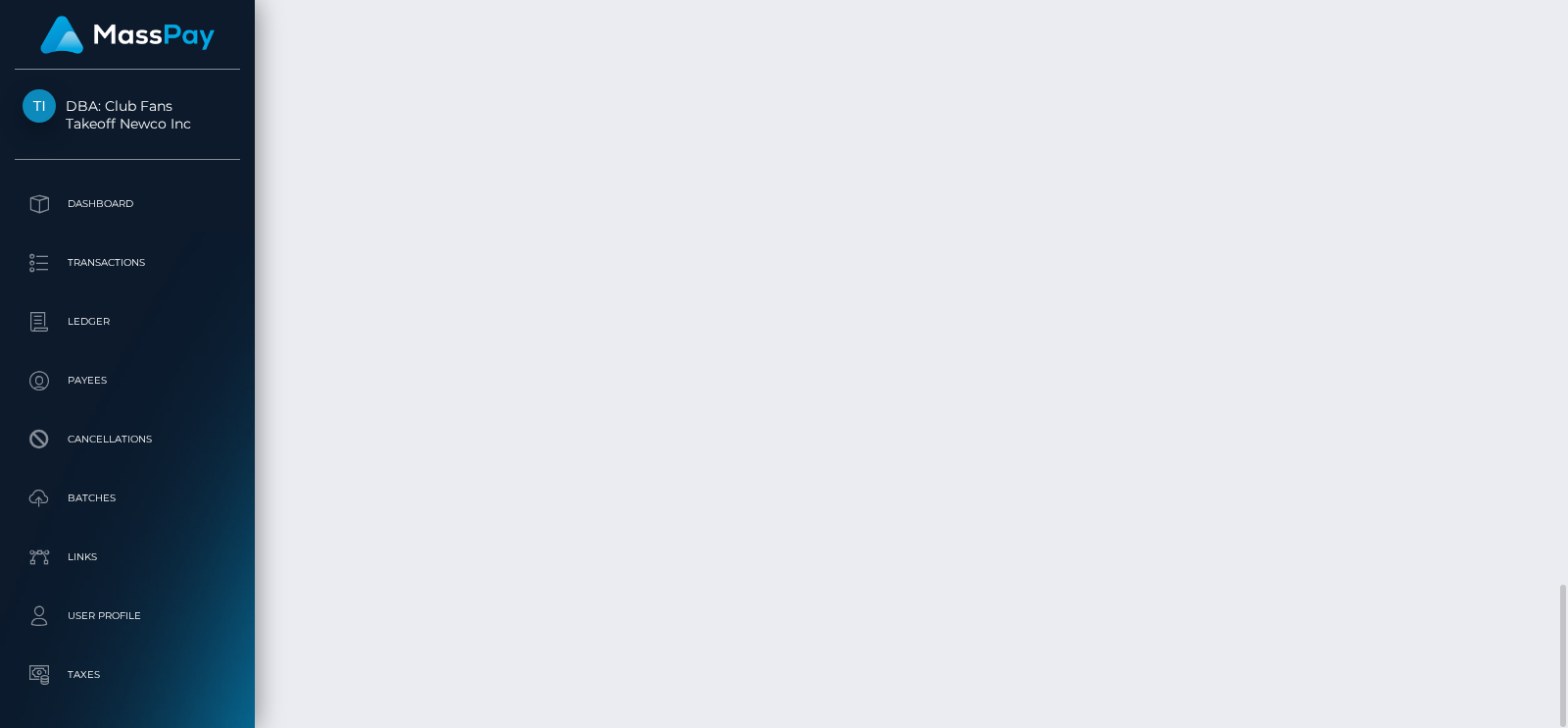
scroll to position [234, 398]
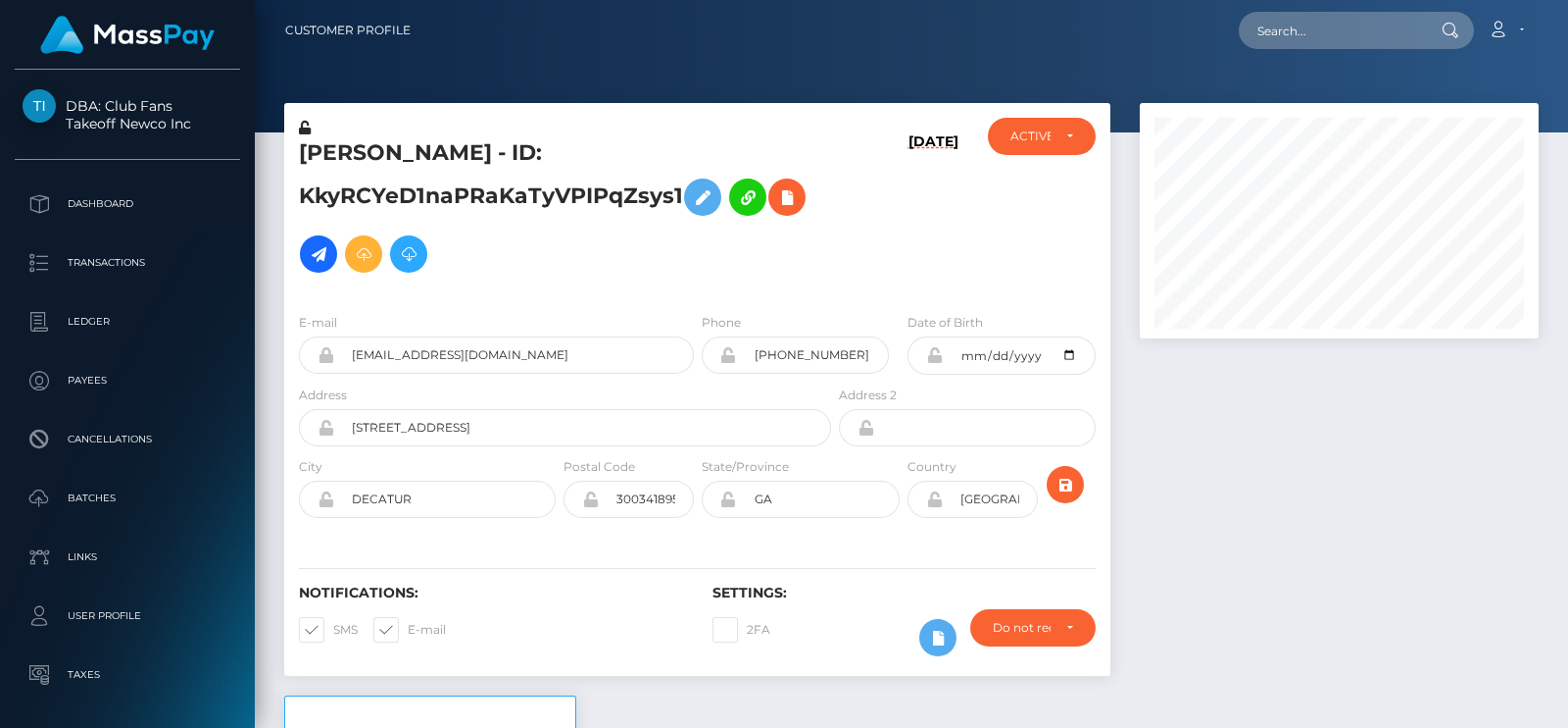
scroll to position [234, 398]
click at [1283, 19] on input "text" at bounding box center [1331, 31] width 185 height 38
paste input "[EMAIL_ADDRESS][DOMAIN_NAME]"
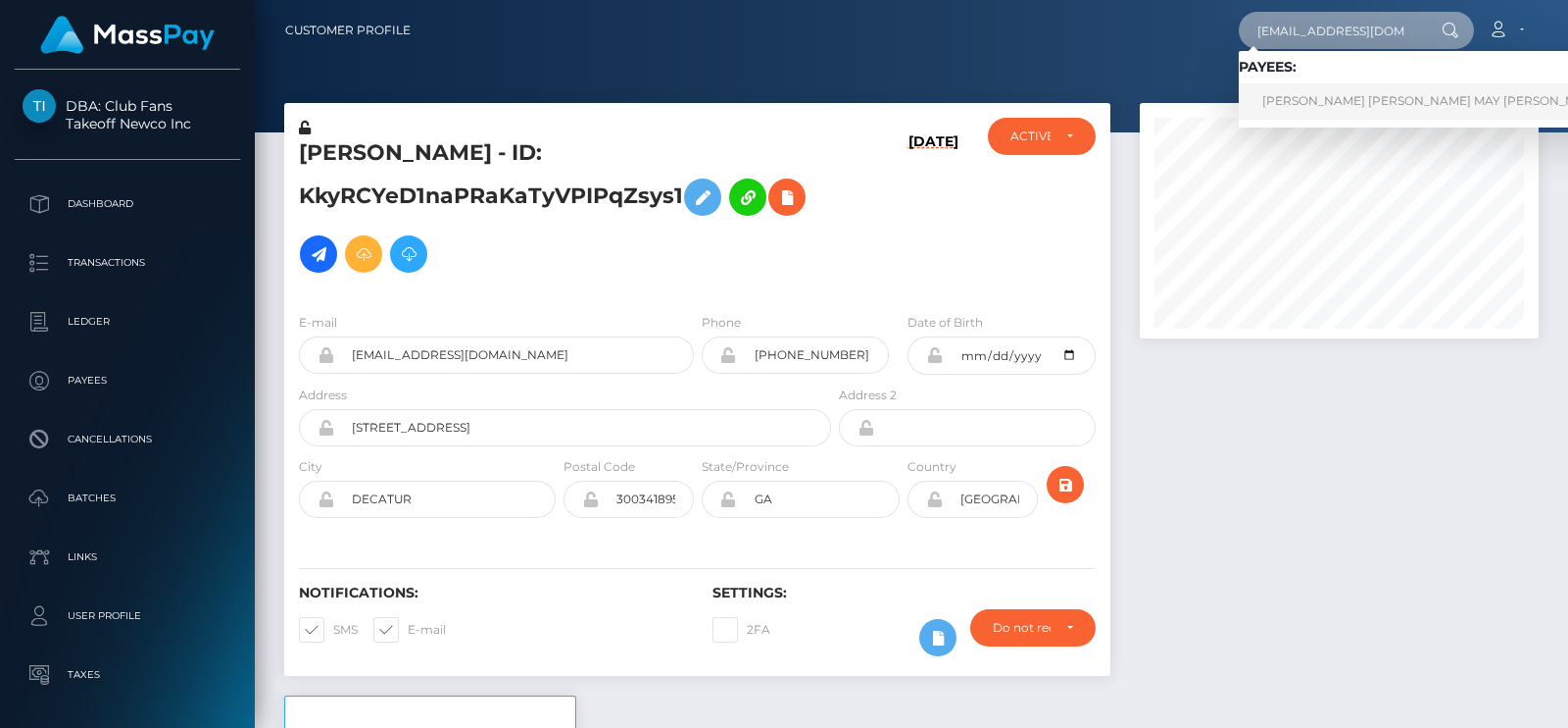
type input "[EMAIL_ADDRESS][DOMAIN_NAME]"
click at [1318, 105] on link "CRYSTAL LOUISE MAY DILLON" at bounding box center [1435, 101] width 391 height 37
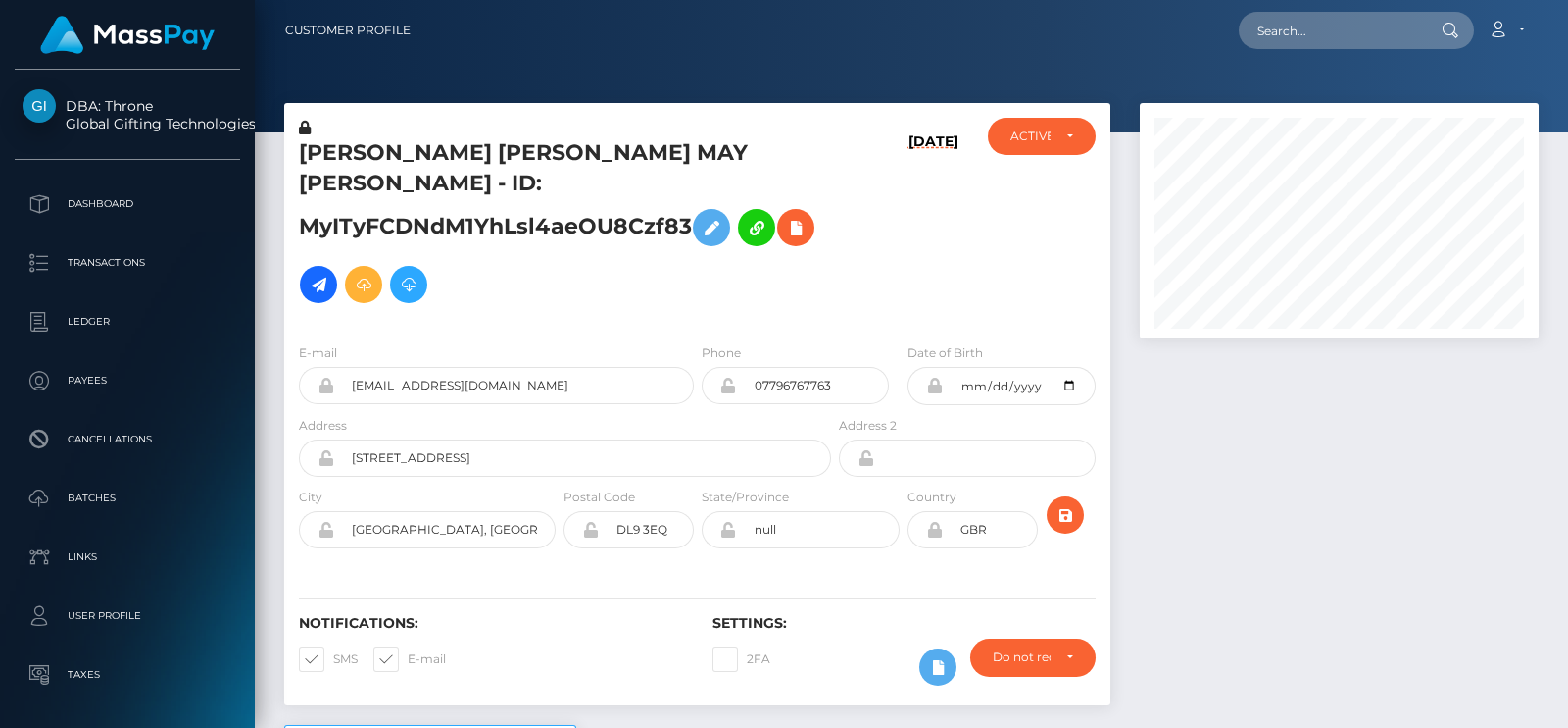
scroll to position [234, 398]
click at [1294, 46] on input "text" at bounding box center [1331, 31] width 185 height 38
paste input "[EMAIL_ADDRESS][DOMAIN_NAME]"
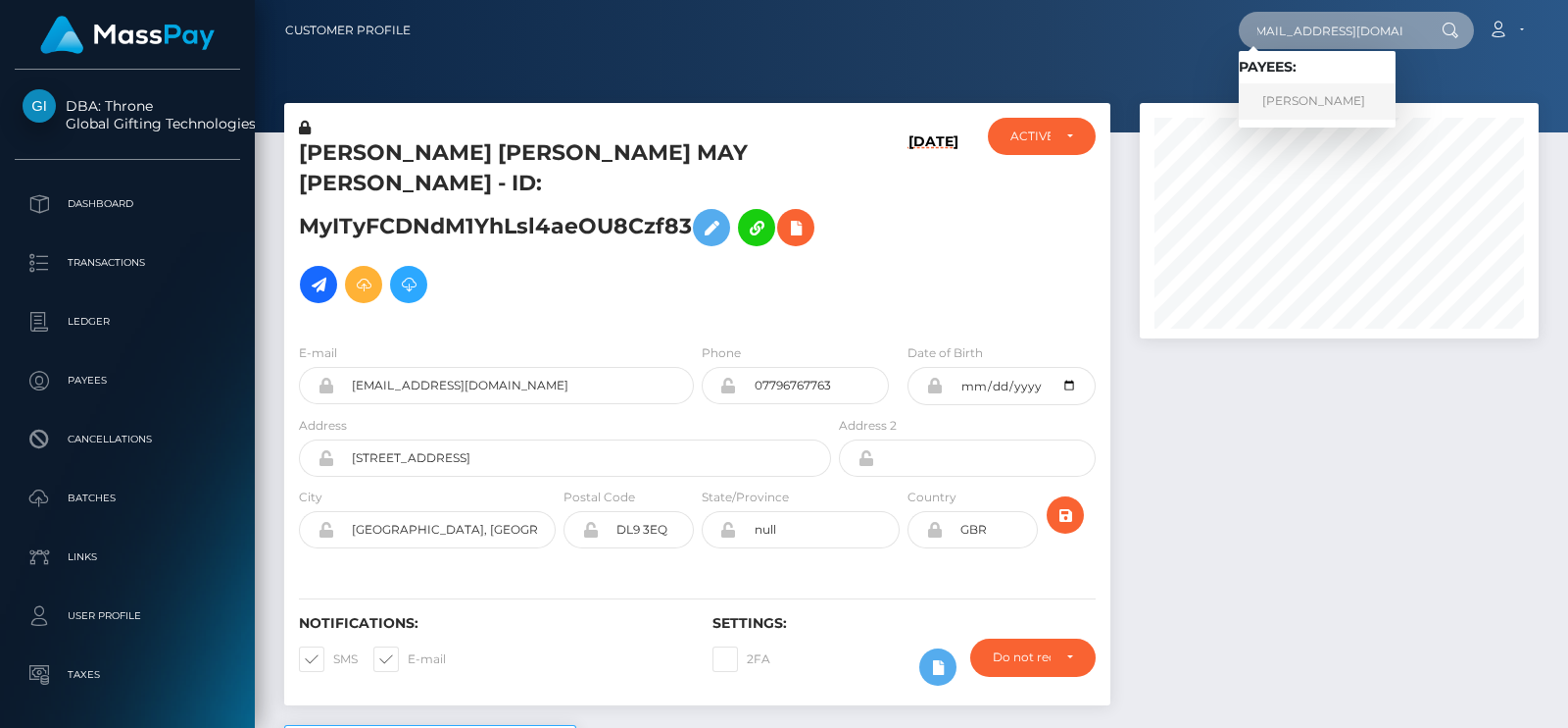
type input "jade-ashley1@hotmail.co.uk"
click at [1295, 89] on link "JADE ASHLEY MUIRHEAD" at bounding box center [1317, 101] width 157 height 37
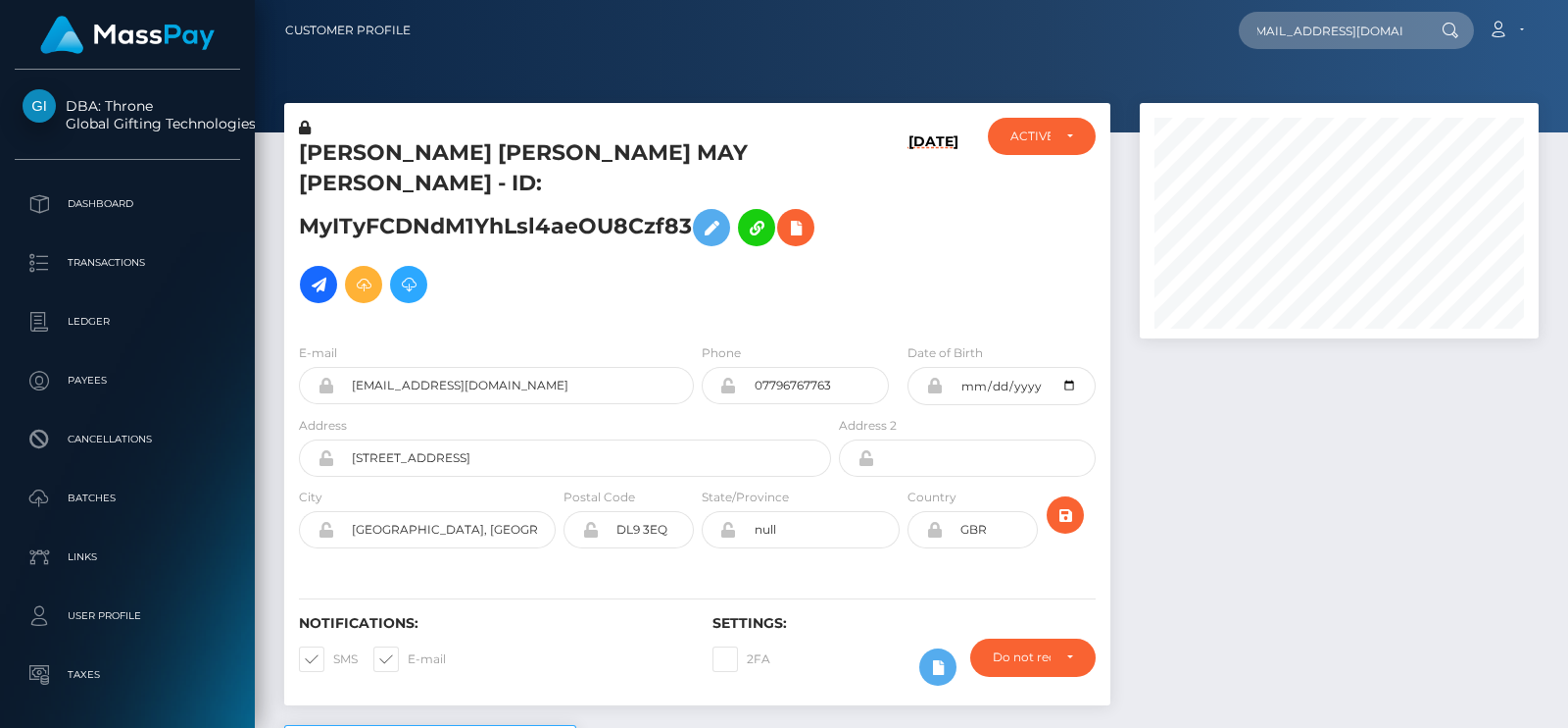
scroll to position [0, 0]
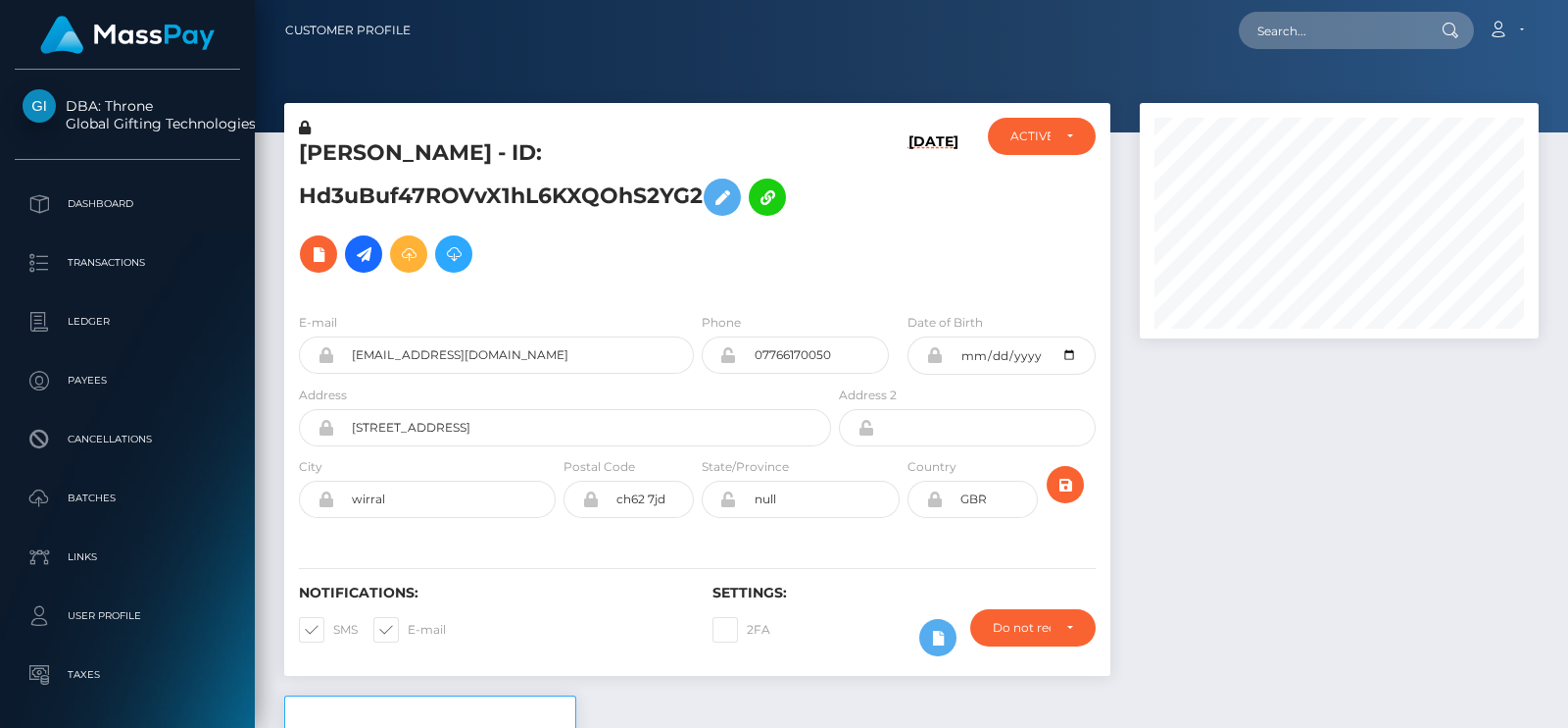
scroll to position [234, 398]
